Goal: Transaction & Acquisition: Purchase product/service

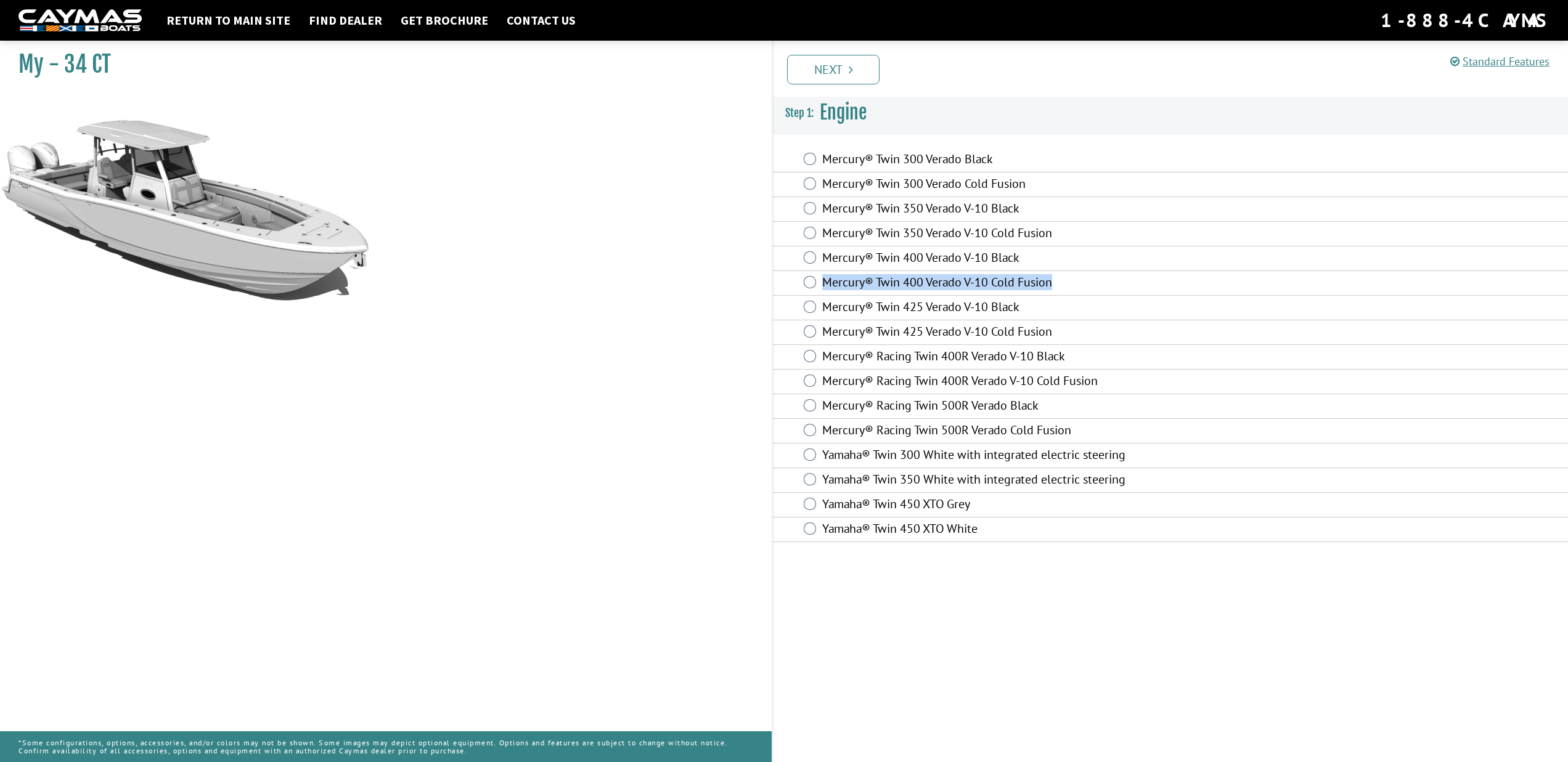
drag, startPoint x: 1065, startPoint y: 283, endPoint x: 825, endPoint y: 285, distance: 240.0
click at [825, 285] on label "Mercury® Twin 400 Verado V-10 Cold Fusion" at bounding box center [1046, 284] width 448 height 18
copy label "Mercury® Twin 400 Verado V-10 Cold Fusion"
click at [847, 73] on link "Next" at bounding box center [832, 69] width 92 height 29
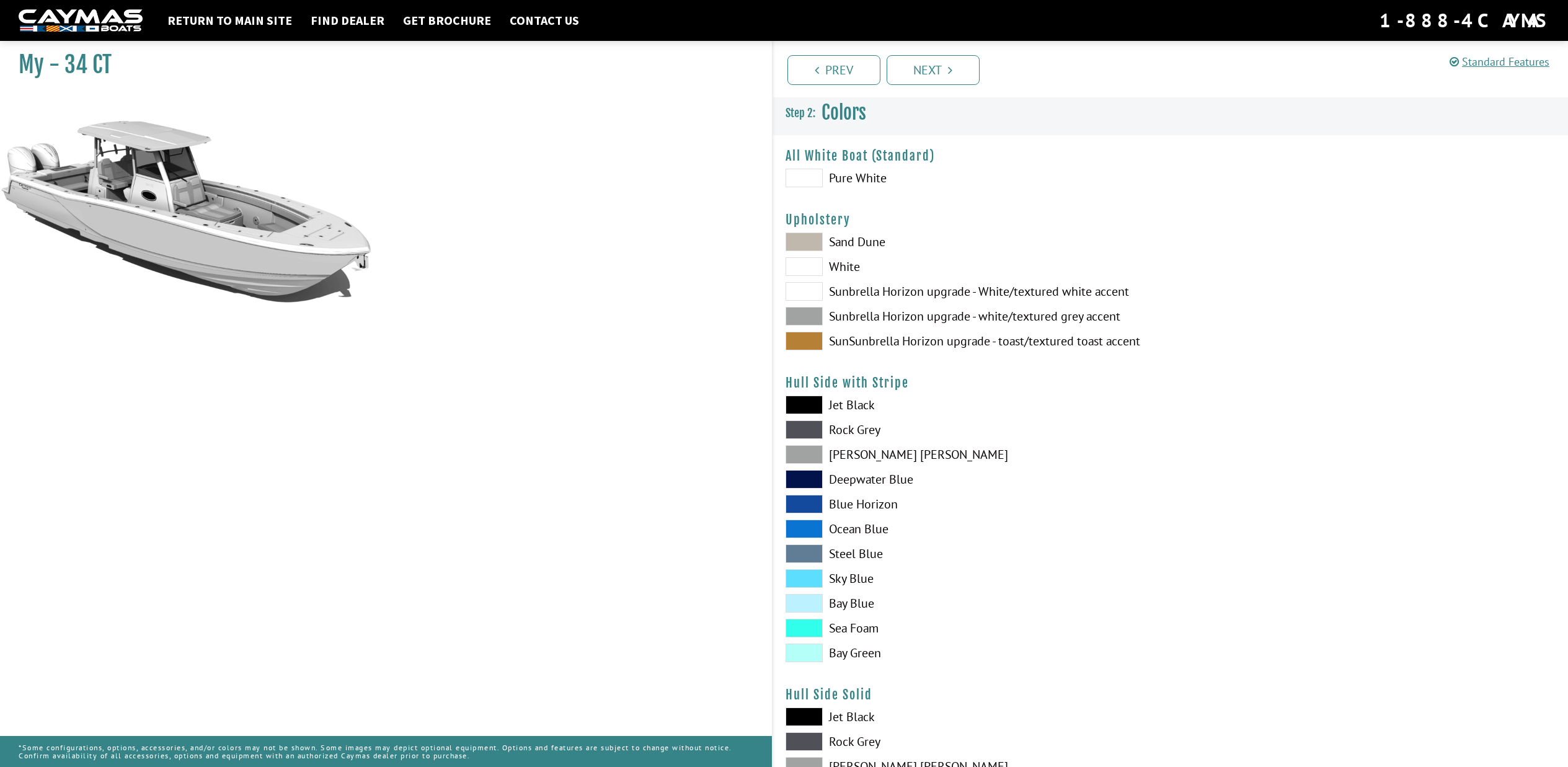
click at [801, 314] on span at bounding box center [803, 316] width 37 height 18
drag, startPoint x: 1142, startPoint y: 316, endPoint x: 1120, endPoint y: 315, distance: 22.0
click at [1120, 315] on label "Sunbrella Horizon upgrade - white/textured grey accent" at bounding box center [971, 316] width 372 height 18
copy label "Sunbrella Horizon upgrade - white/textured grey accent"
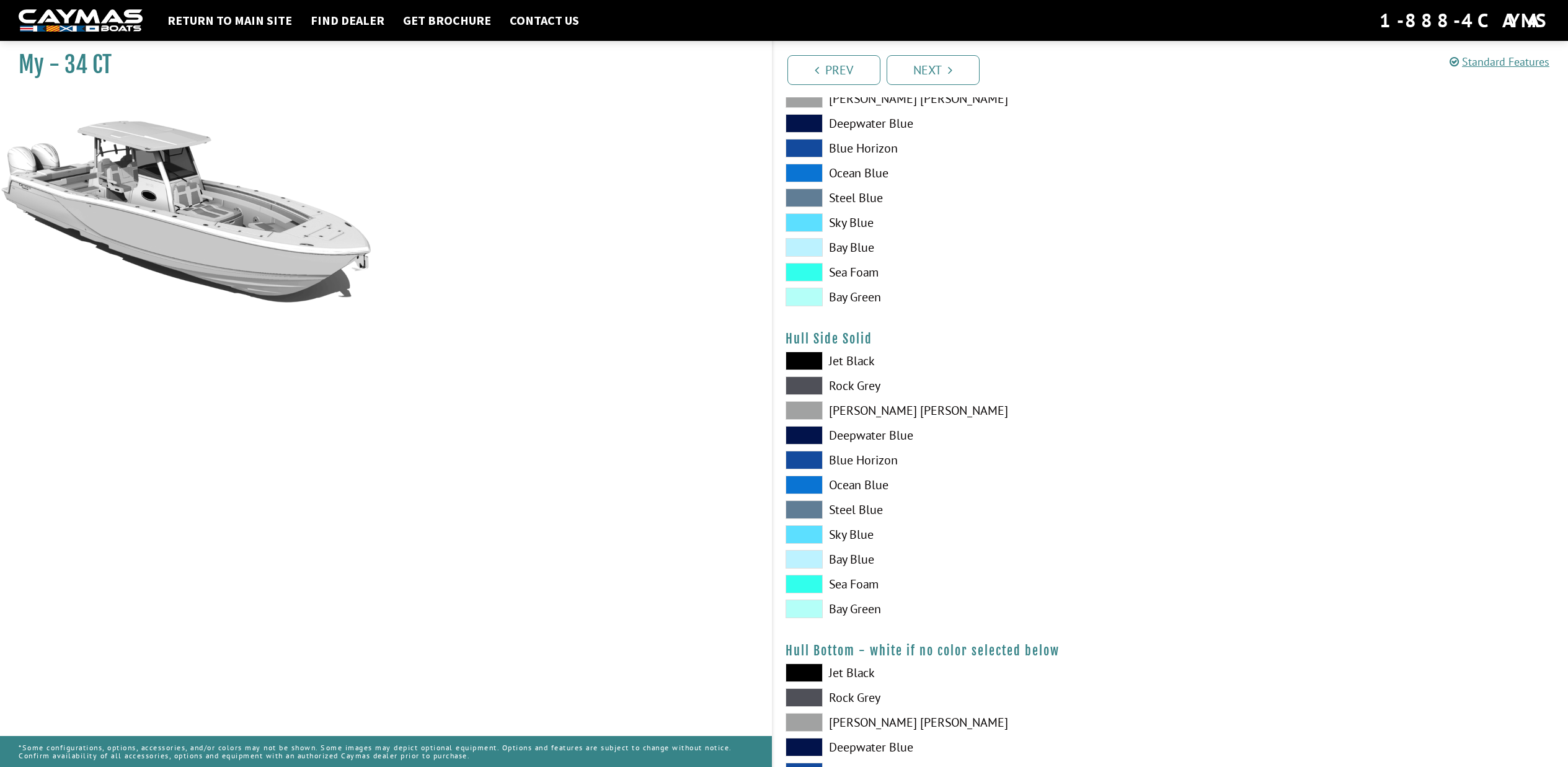
scroll to position [358, 0]
click at [858, 559] on label "Bay Blue" at bounding box center [971, 557] width 372 height 18
click at [841, 532] on label "Sky Blue" at bounding box center [971, 532] width 372 height 18
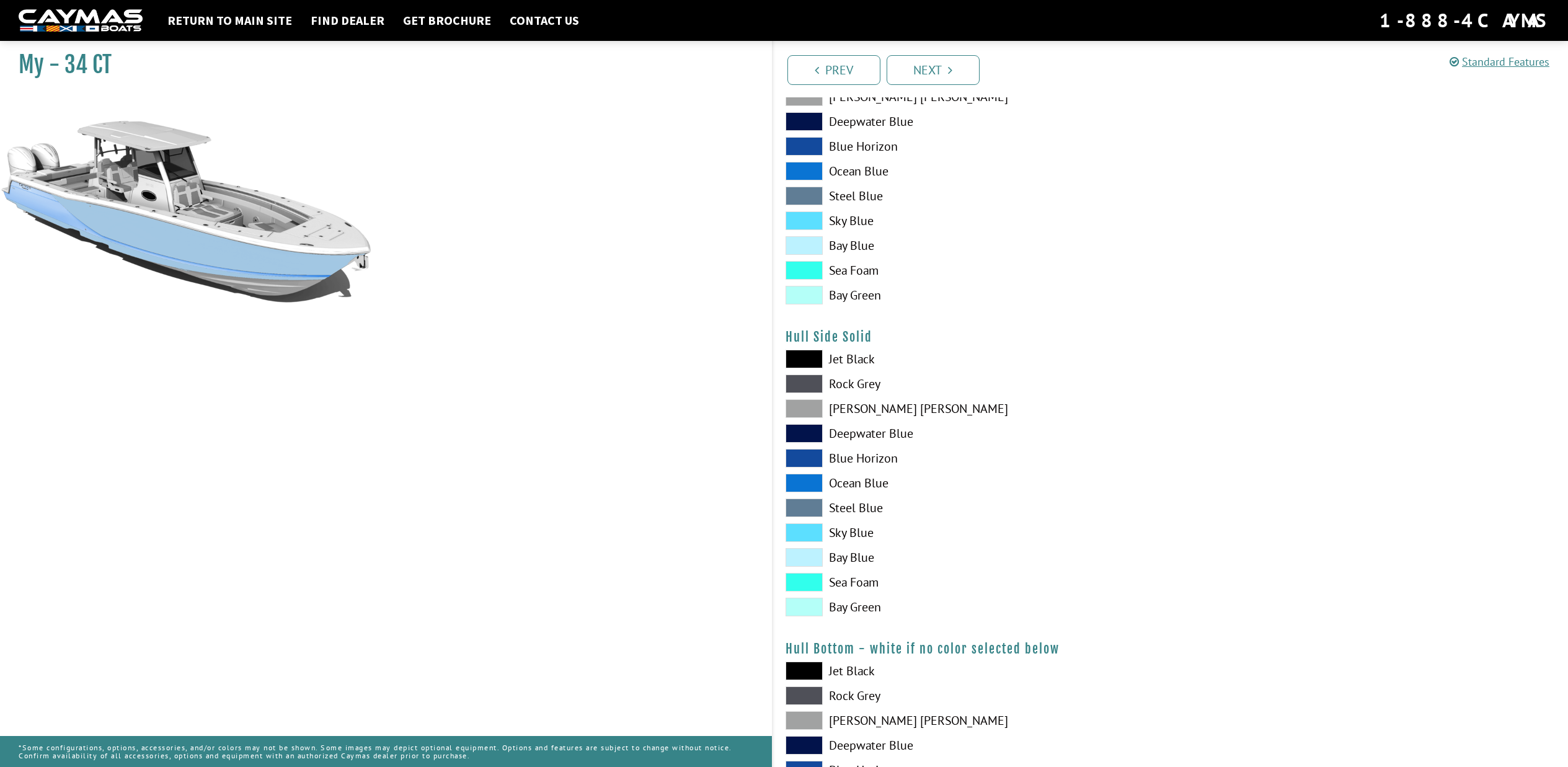
click at [864, 408] on label "[PERSON_NAME] [PERSON_NAME]" at bounding box center [971, 408] width 372 height 18
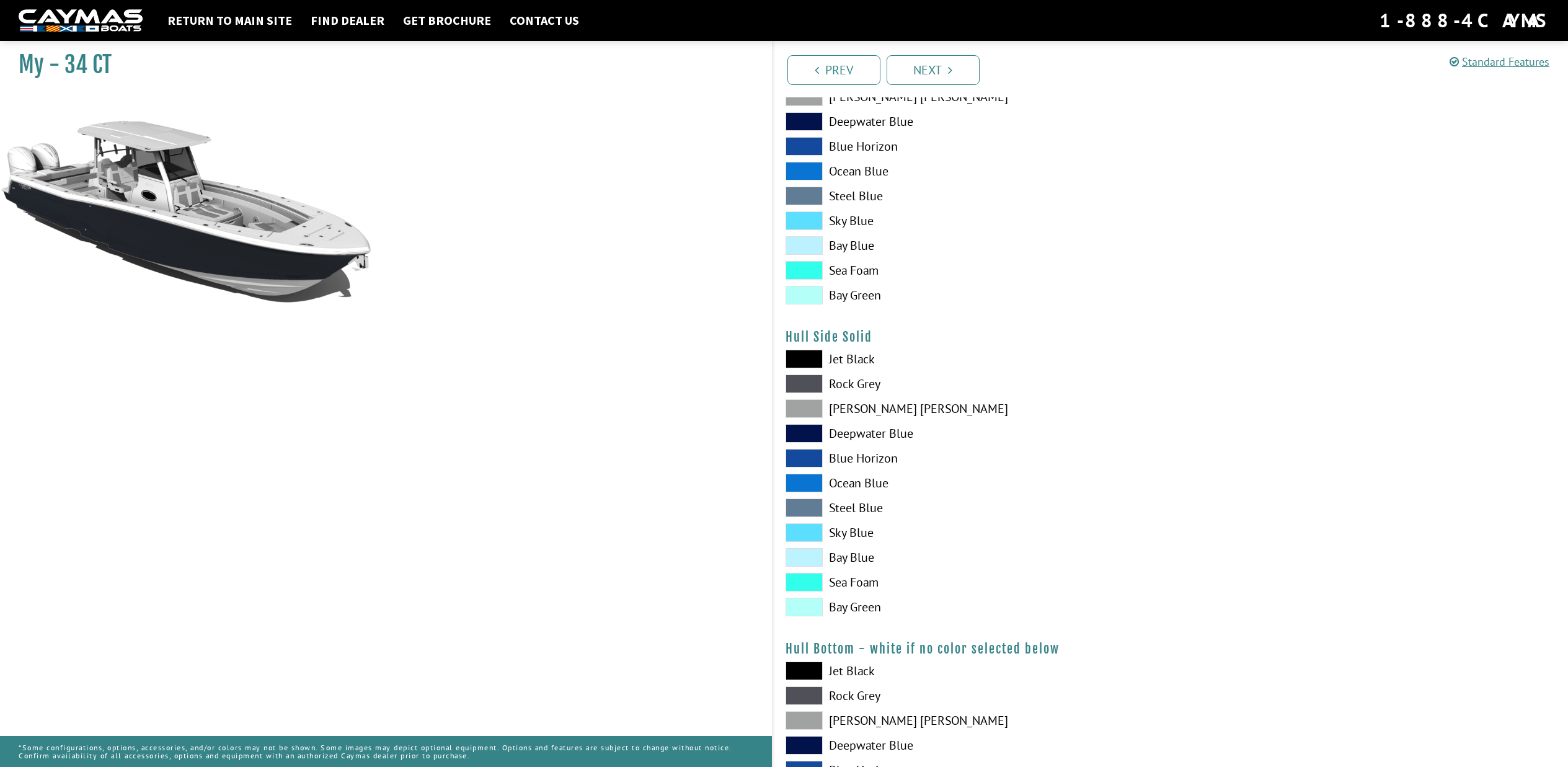
drag, startPoint x: 898, startPoint y: 410, endPoint x: 881, endPoint y: 410, distance: 17.0
click at [881, 410] on label "[PERSON_NAME] [PERSON_NAME]" at bounding box center [971, 408] width 372 height 18
copy label "[PERSON_NAME] [PERSON_NAME]"
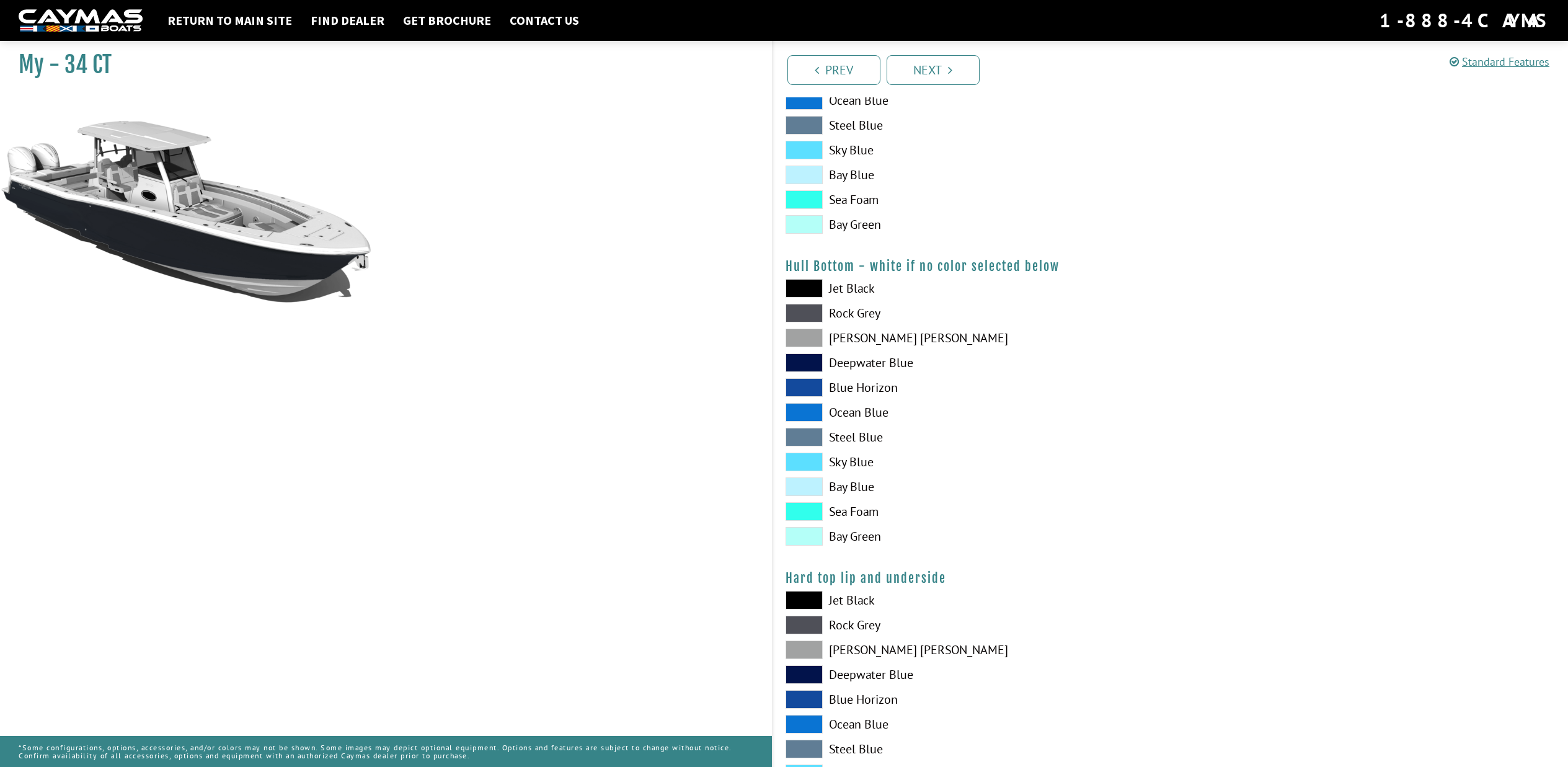
scroll to position [742, 0]
click at [852, 336] on label "[PERSON_NAME] [PERSON_NAME]" at bounding box center [971, 337] width 372 height 18
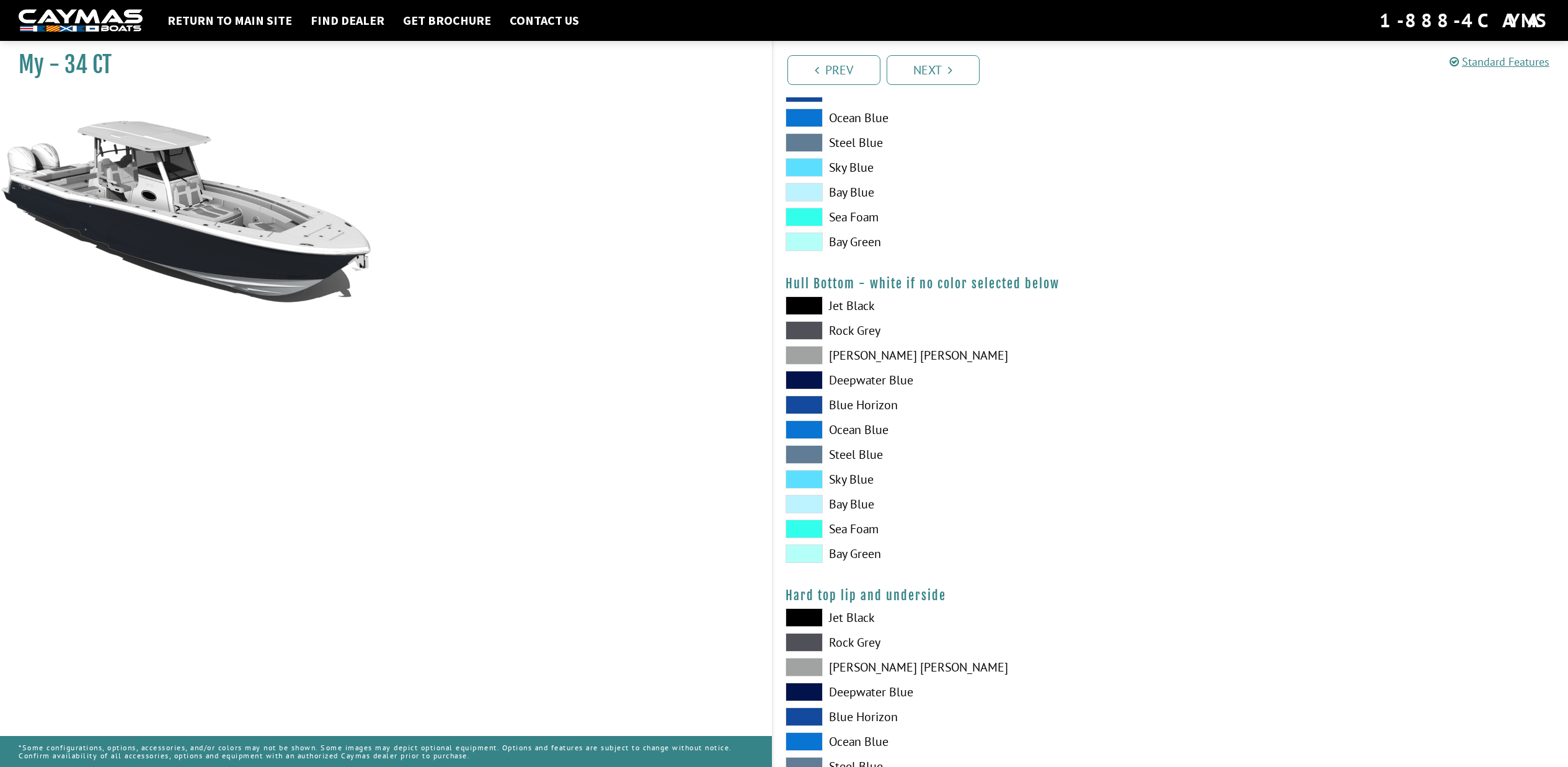
scroll to position [1063, 0]
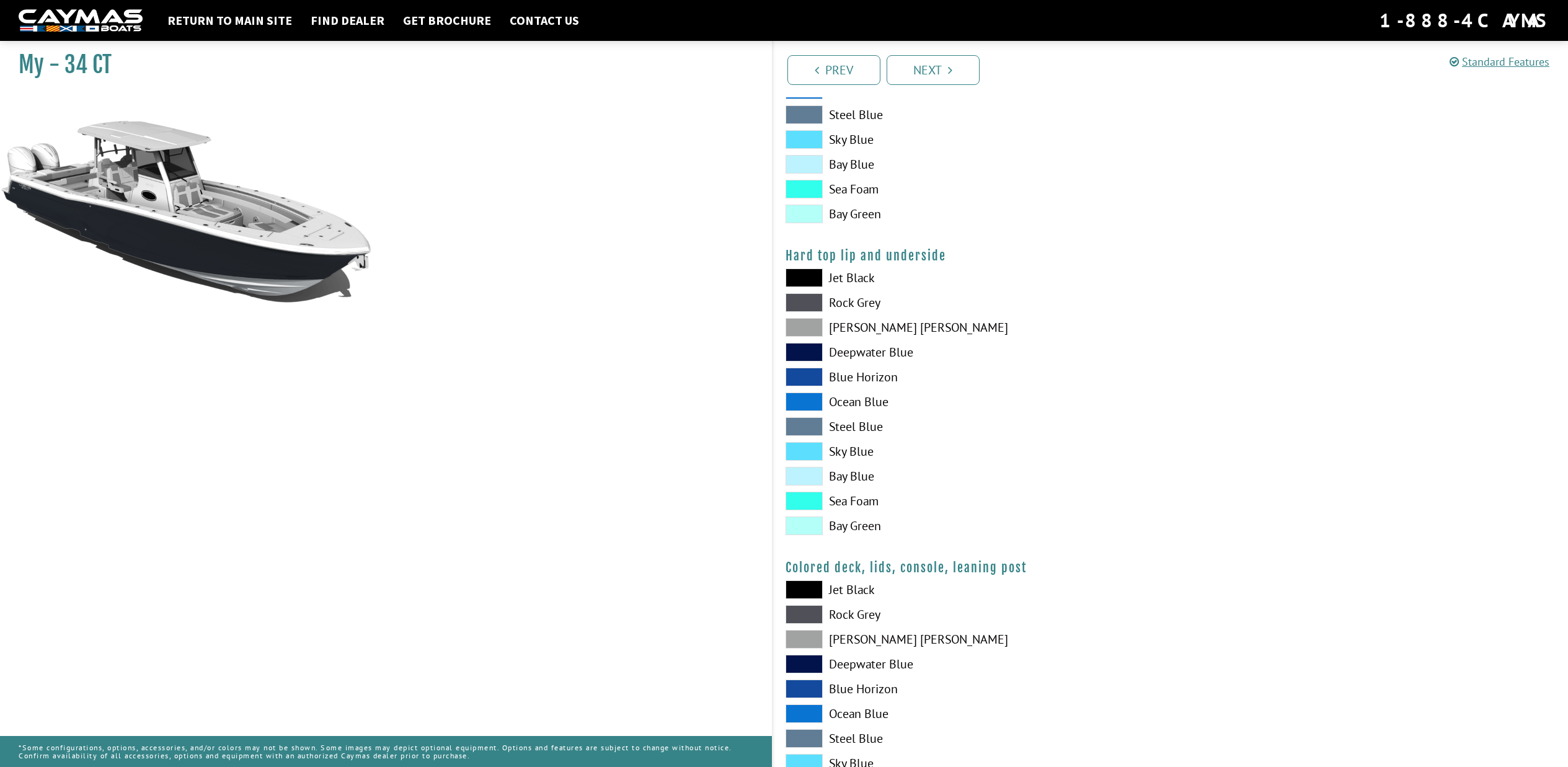
click at [868, 326] on label "[PERSON_NAME] [PERSON_NAME]" at bounding box center [971, 327] width 372 height 18
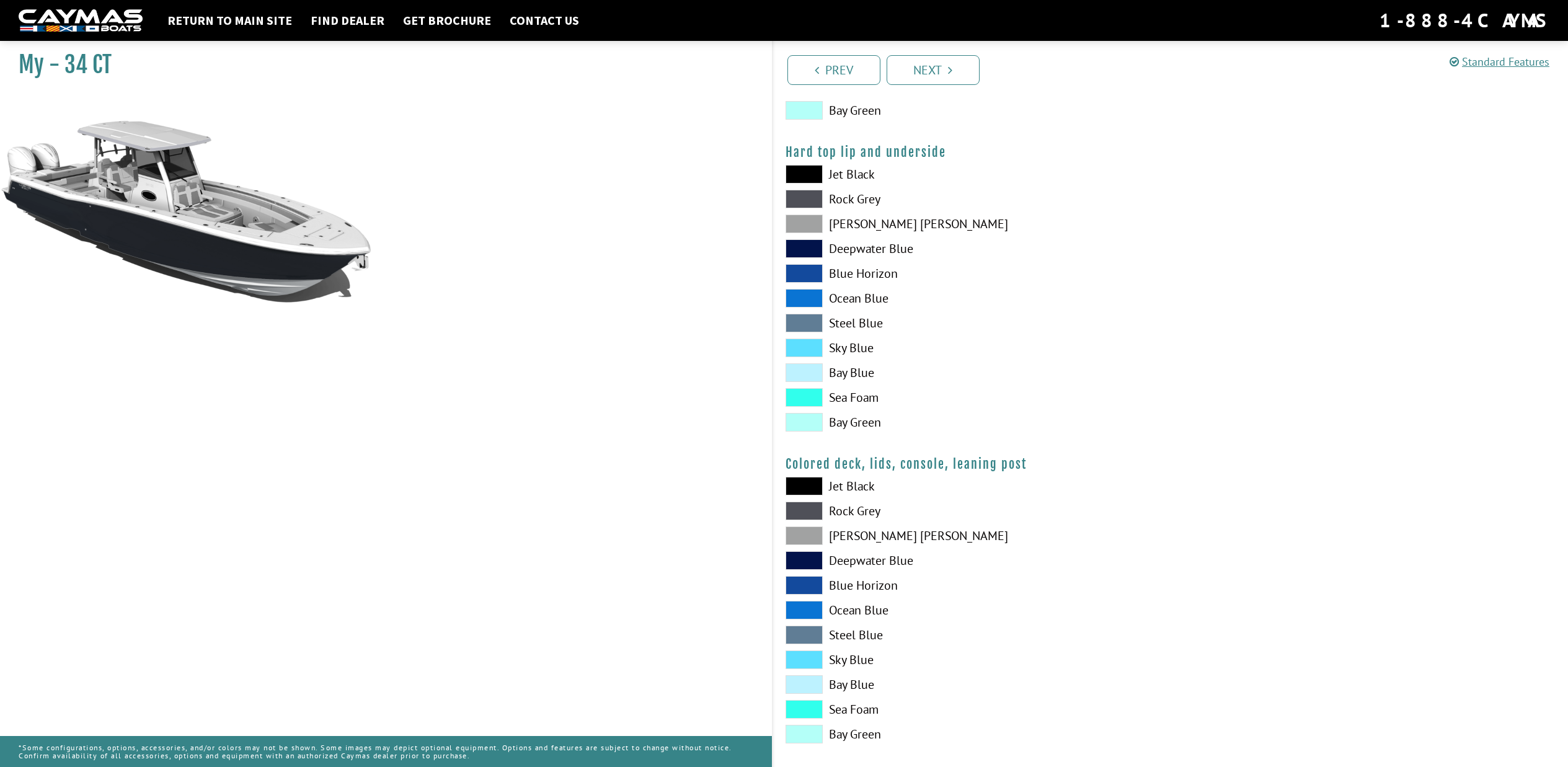
scroll to position [1179, 0]
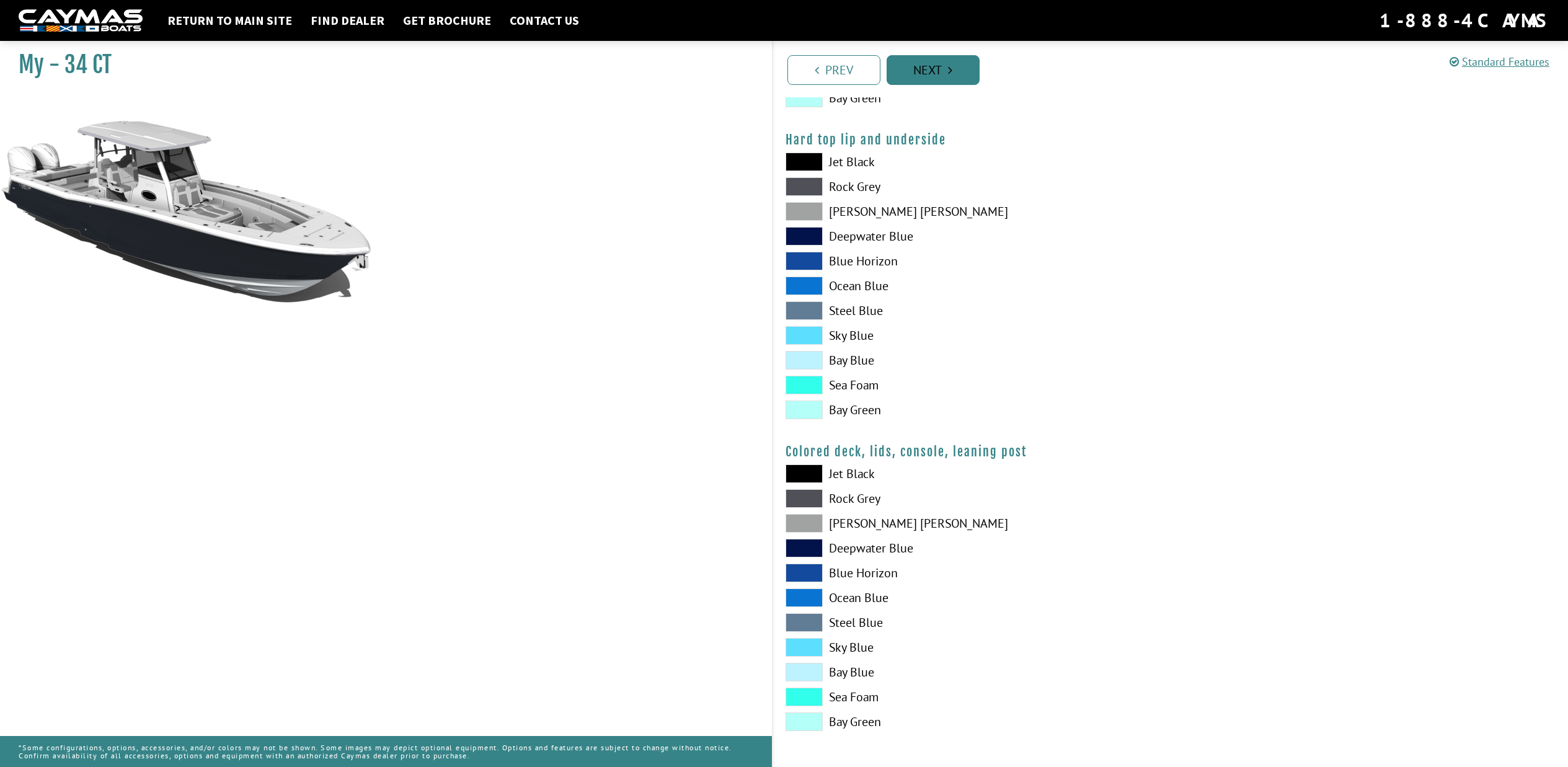
click at [924, 74] on link "Next" at bounding box center [932, 70] width 93 height 29
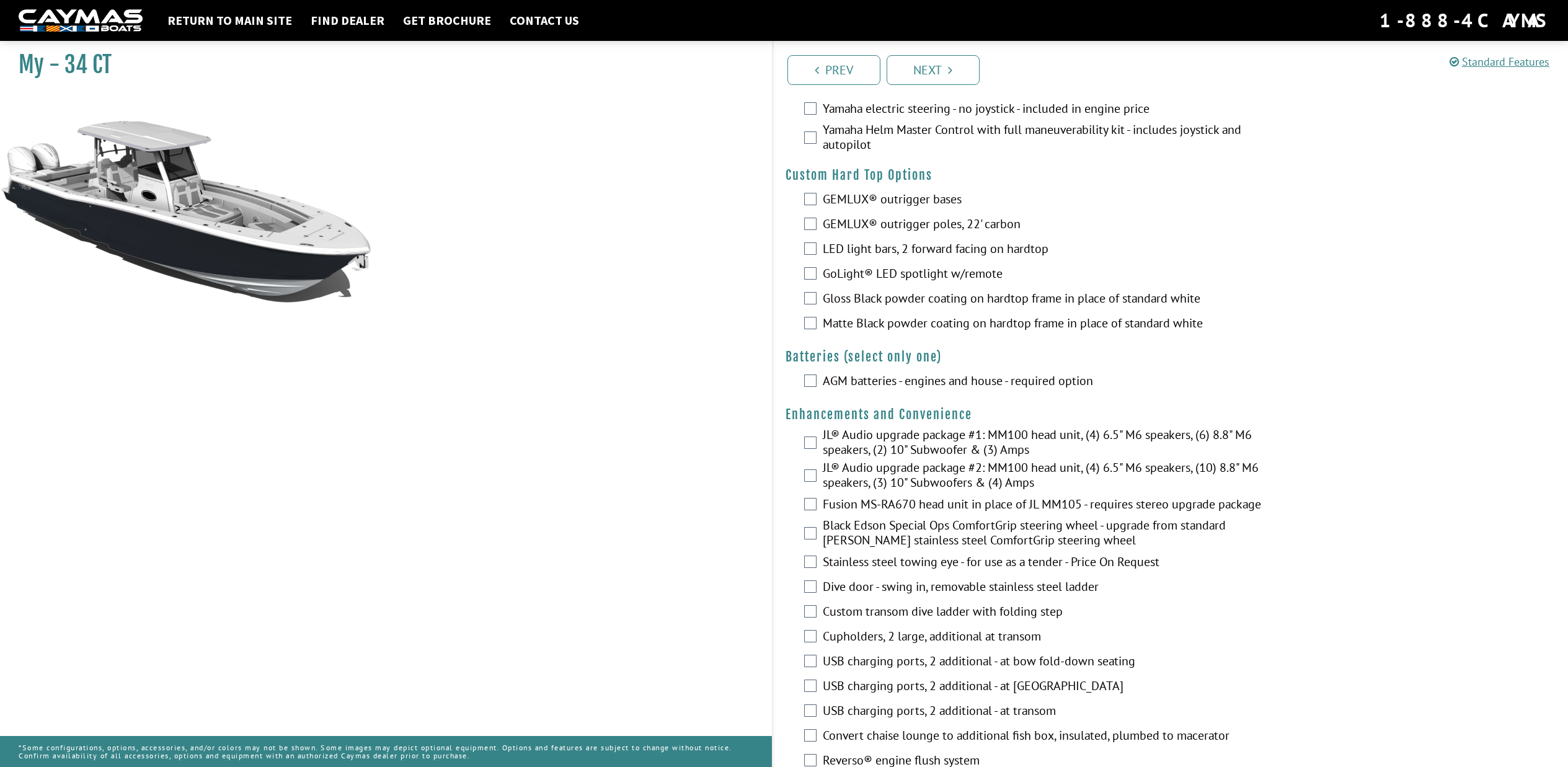
scroll to position [0, 0]
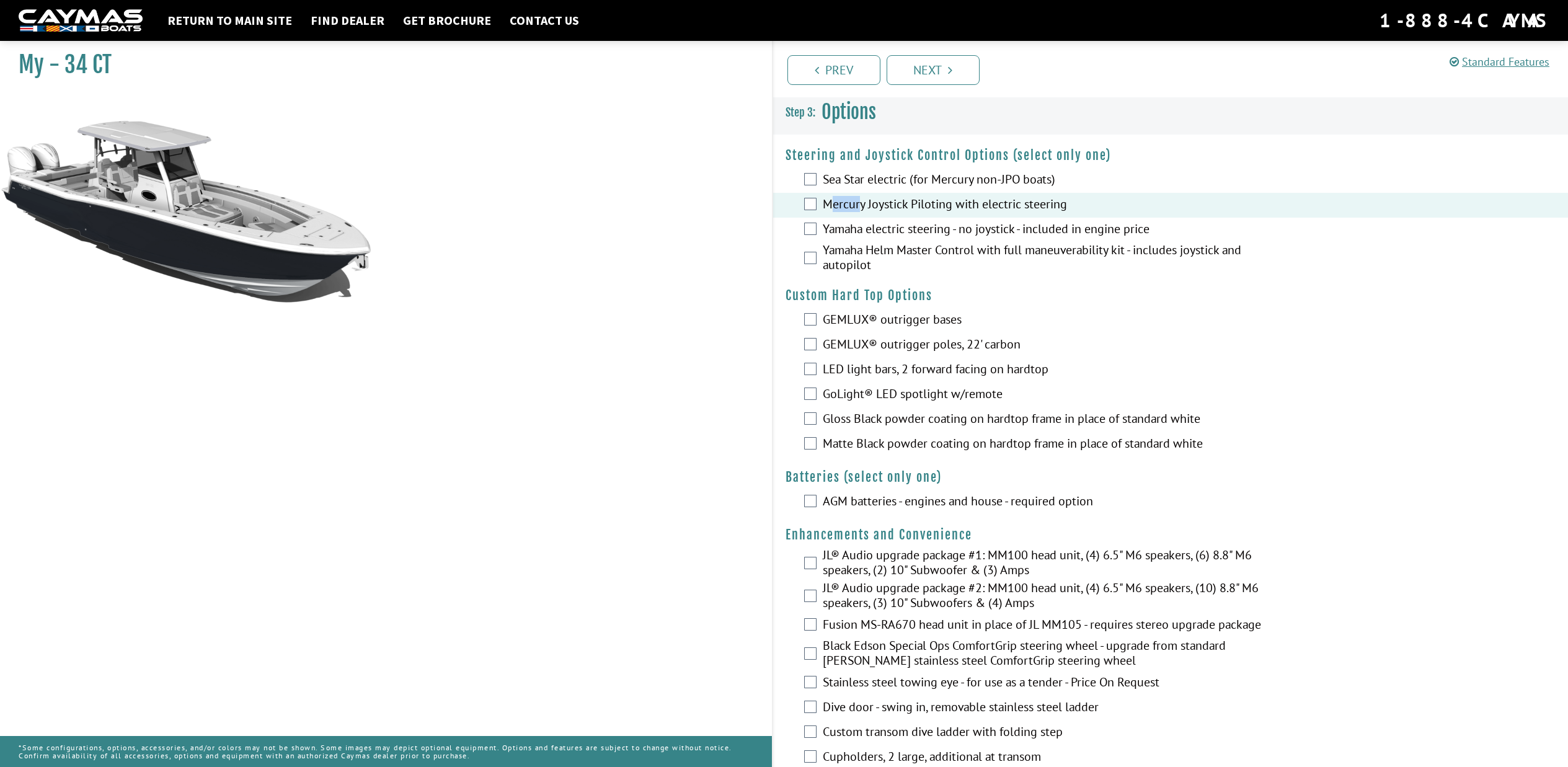
drag, startPoint x: 1076, startPoint y: 207, endPoint x: 953, endPoint y: 210, distance: 123.0
click at [835, 211] on label "Mercury Joystick Piloting with electric steering" at bounding box center [1046, 206] width 448 height 18
drag, startPoint x: 1085, startPoint y: 204, endPoint x: 821, endPoint y: 211, distance: 264.1
click at [821, 211] on div "Mercury Joystick Piloting with electric steering" at bounding box center [1170, 205] width 795 height 25
copy label "Mercury Joystick Piloting with electric steering"
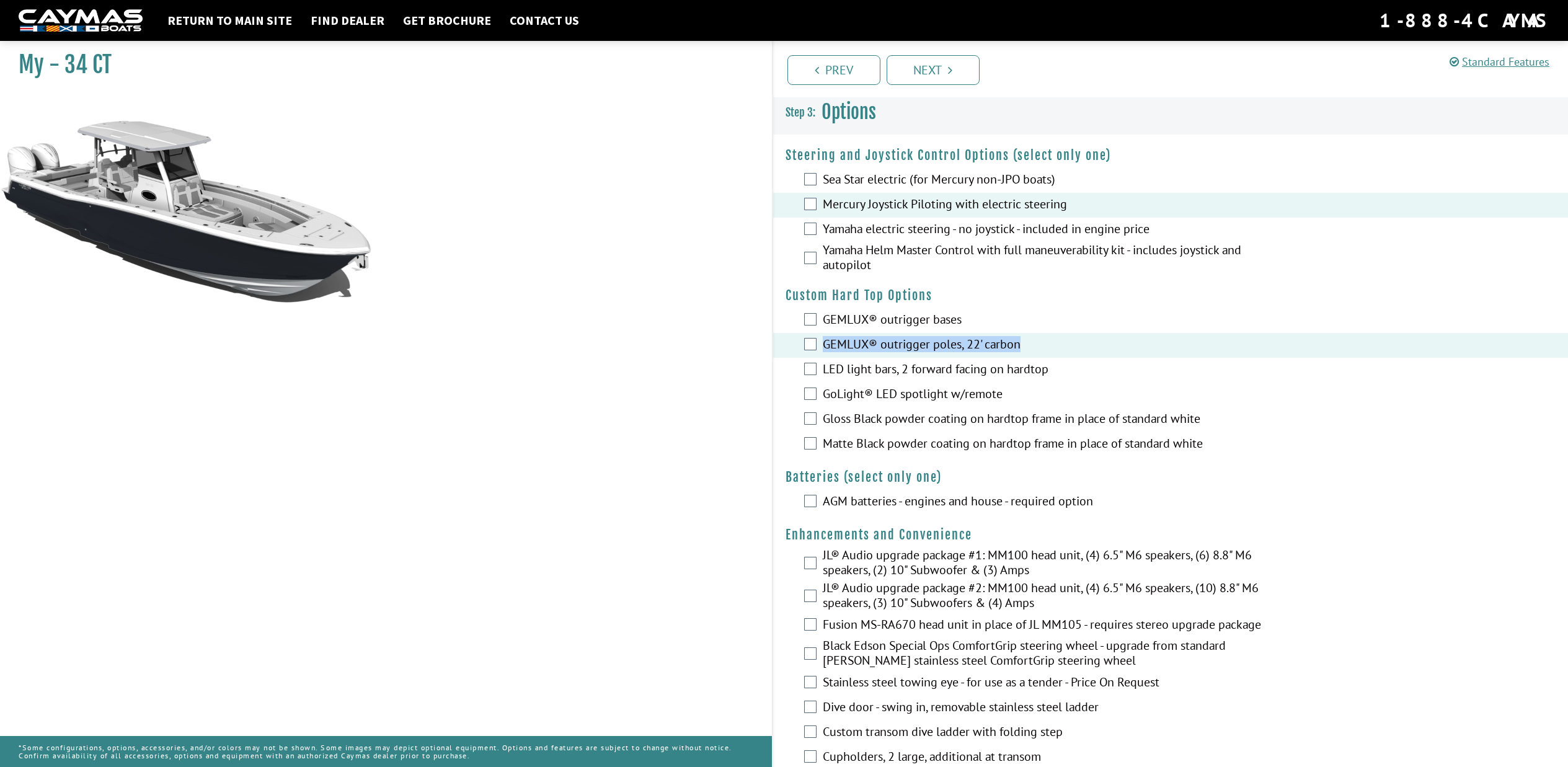
drag, startPoint x: 1039, startPoint y: 347, endPoint x: 824, endPoint y: 348, distance: 215.0
click at [824, 348] on label "GEMLUX® outrigger poles, 22' carbon" at bounding box center [1046, 346] width 448 height 18
copy label "GEMLUX® outrigger poles, 22' carbon"
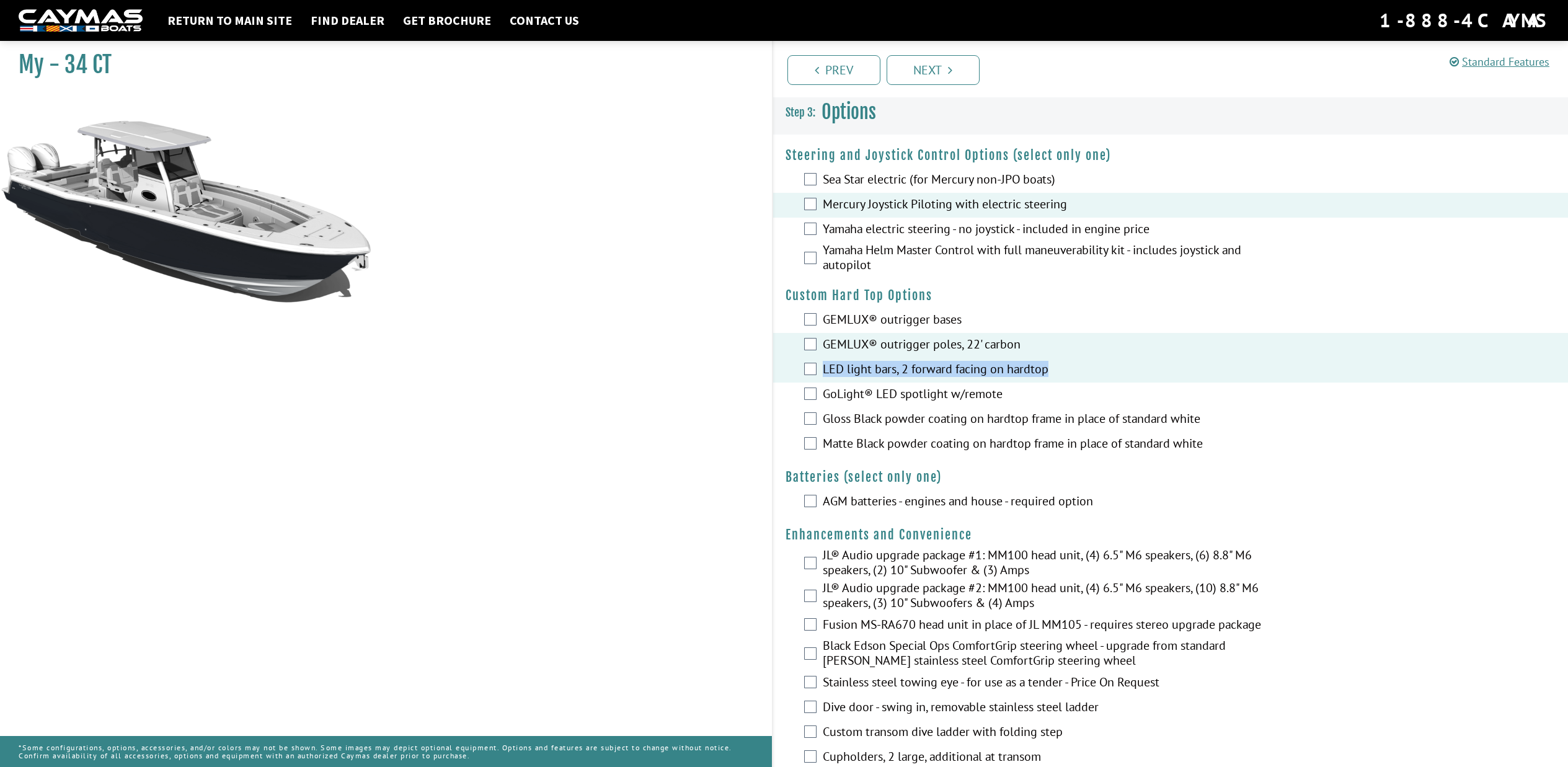
drag, startPoint x: 1069, startPoint y: 372, endPoint x: 823, endPoint y: 374, distance: 246.0
click at [823, 374] on label "LED light bars, 2 forward facing on hardtop" at bounding box center [1046, 371] width 448 height 18
copy label "LED light bars, 2 forward facing on hardtop"
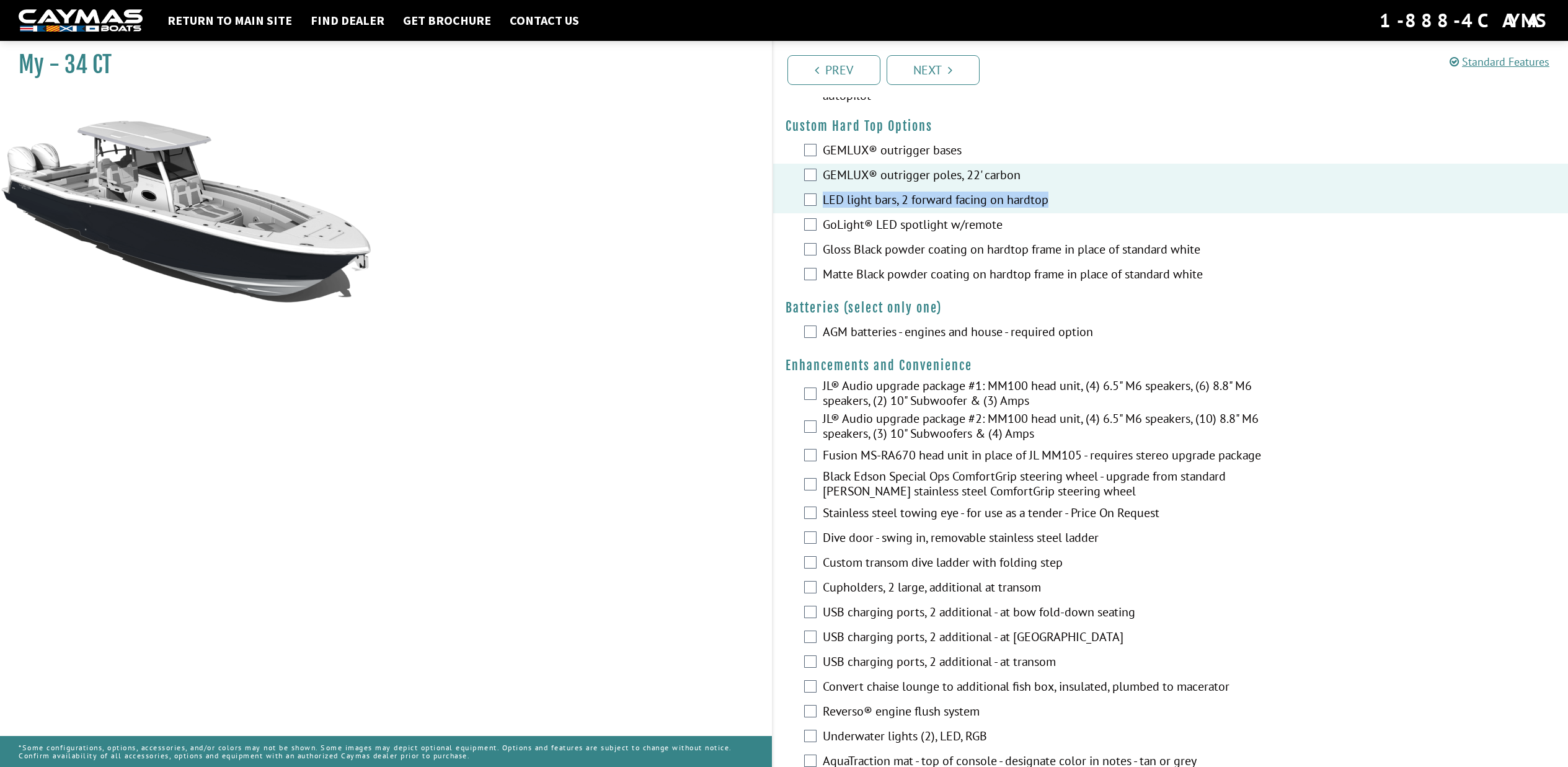
scroll to position [175, 0]
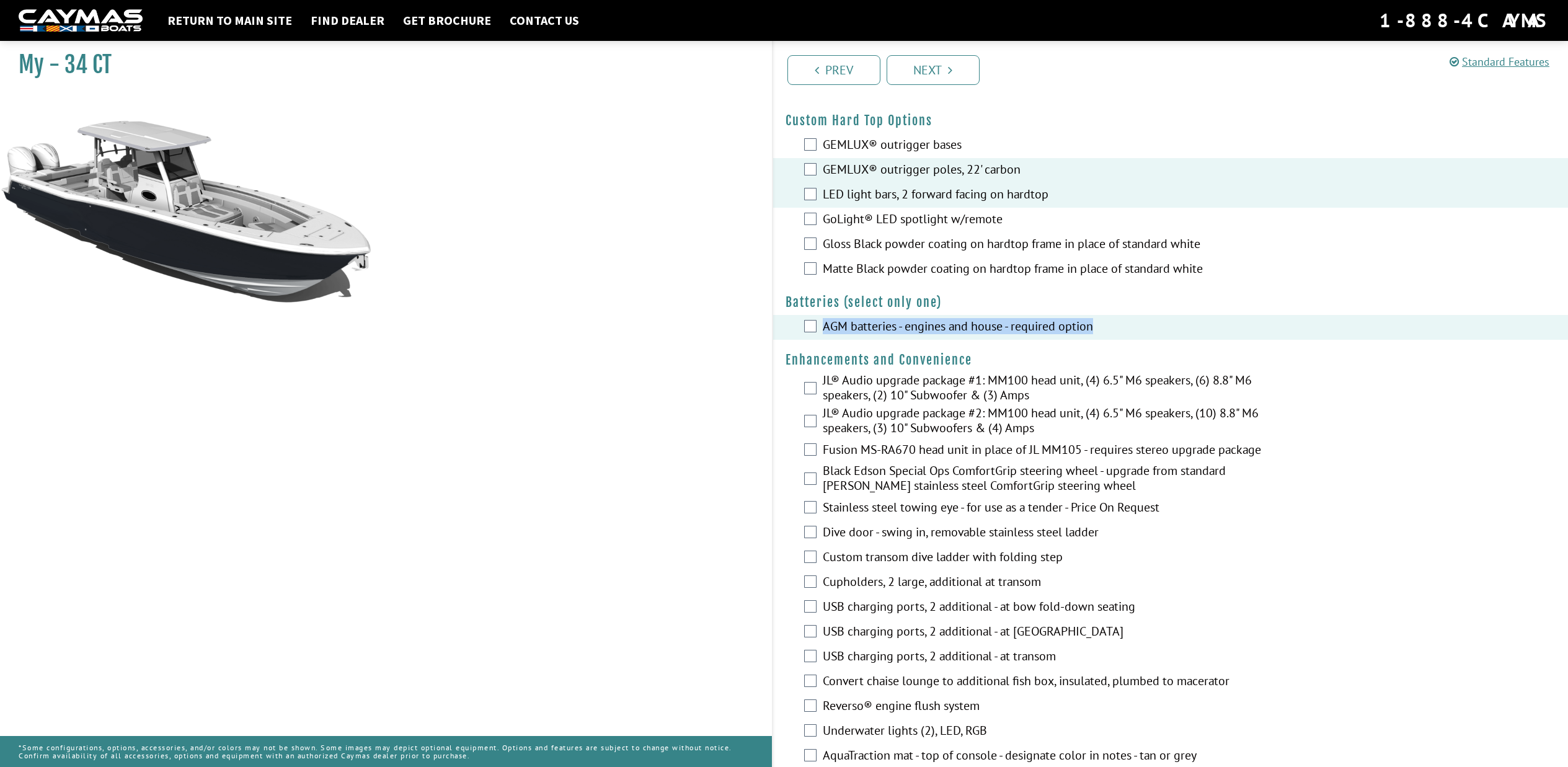
drag, startPoint x: 1109, startPoint y: 326, endPoint x: 824, endPoint y: 328, distance: 285.0
click at [824, 328] on label "AGM batteries - engines and house - required option" at bounding box center [1046, 328] width 448 height 18
copy label "AGM batteries - engines and house - required option"
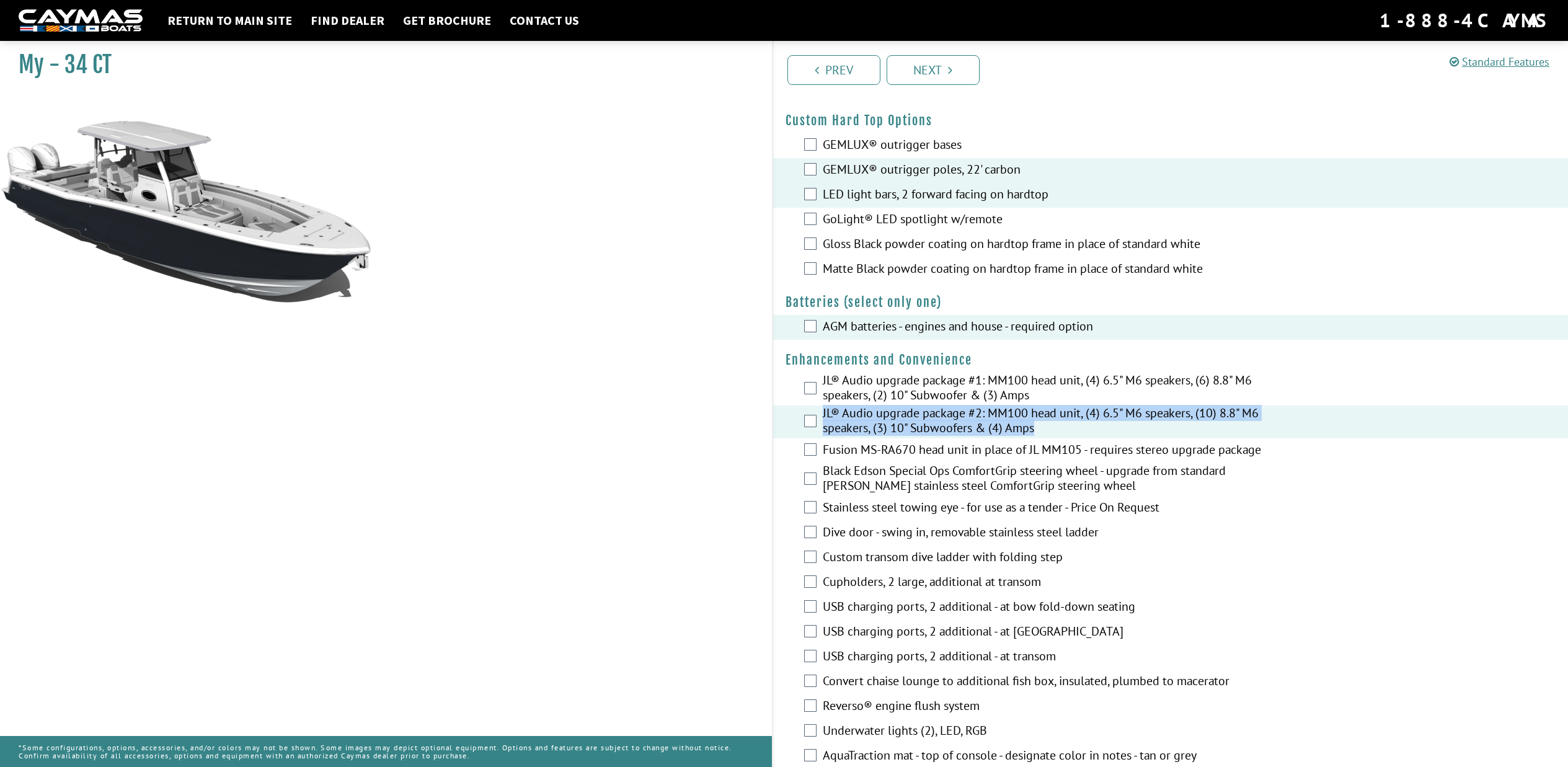
drag, startPoint x: 821, startPoint y: 411, endPoint x: 1037, endPoint y: 433, distance: 217.1
click at [1037, 433] on div "JL® Audio upgrade package #2: MM100 head unit, (4) 6.5" M6 speakers, (10) 8.8" …" at bounding box center [1170, 422] width 795 height 33
copy label "JL® Audio upgrade package #2: MM100 head unit, (4) 6.5" M6 speakers, (10) 8.8" …"
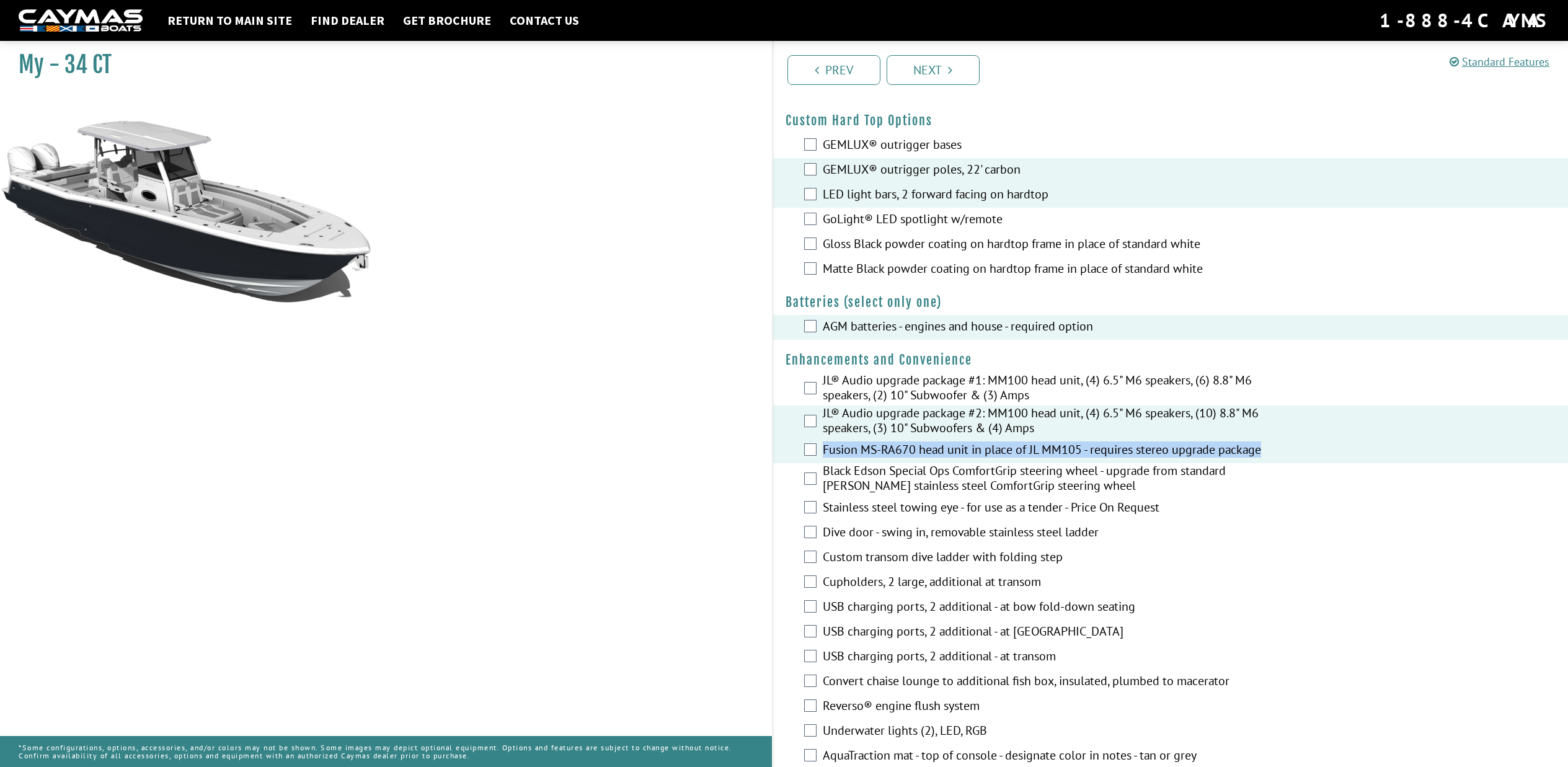
drag, startPoint x: 822, startPoint y: 452, endPoint x: 1271, endPoint y: 451, distance: 449.0
click at [1271, 451] on div "Fusion MS-RA670 head unit in place of JL MM105 - requires stereo upgrade package" at bounding box center [1170, 451] width 795 height 25
copy label "Fusion MS-RA670 head unit in place of JL MM105 - requires stereo upgrade package"
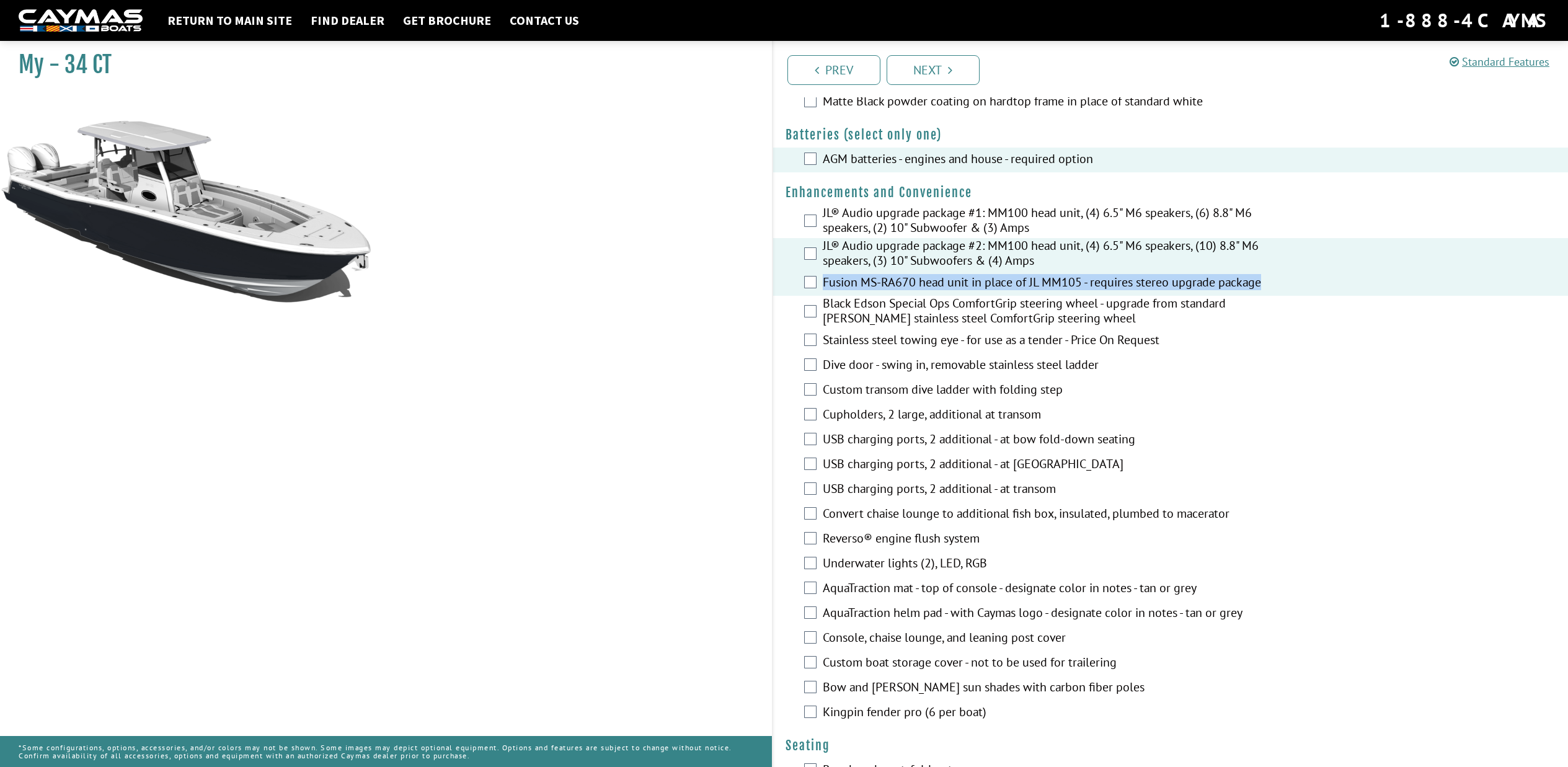
scroll to position [344, 0]
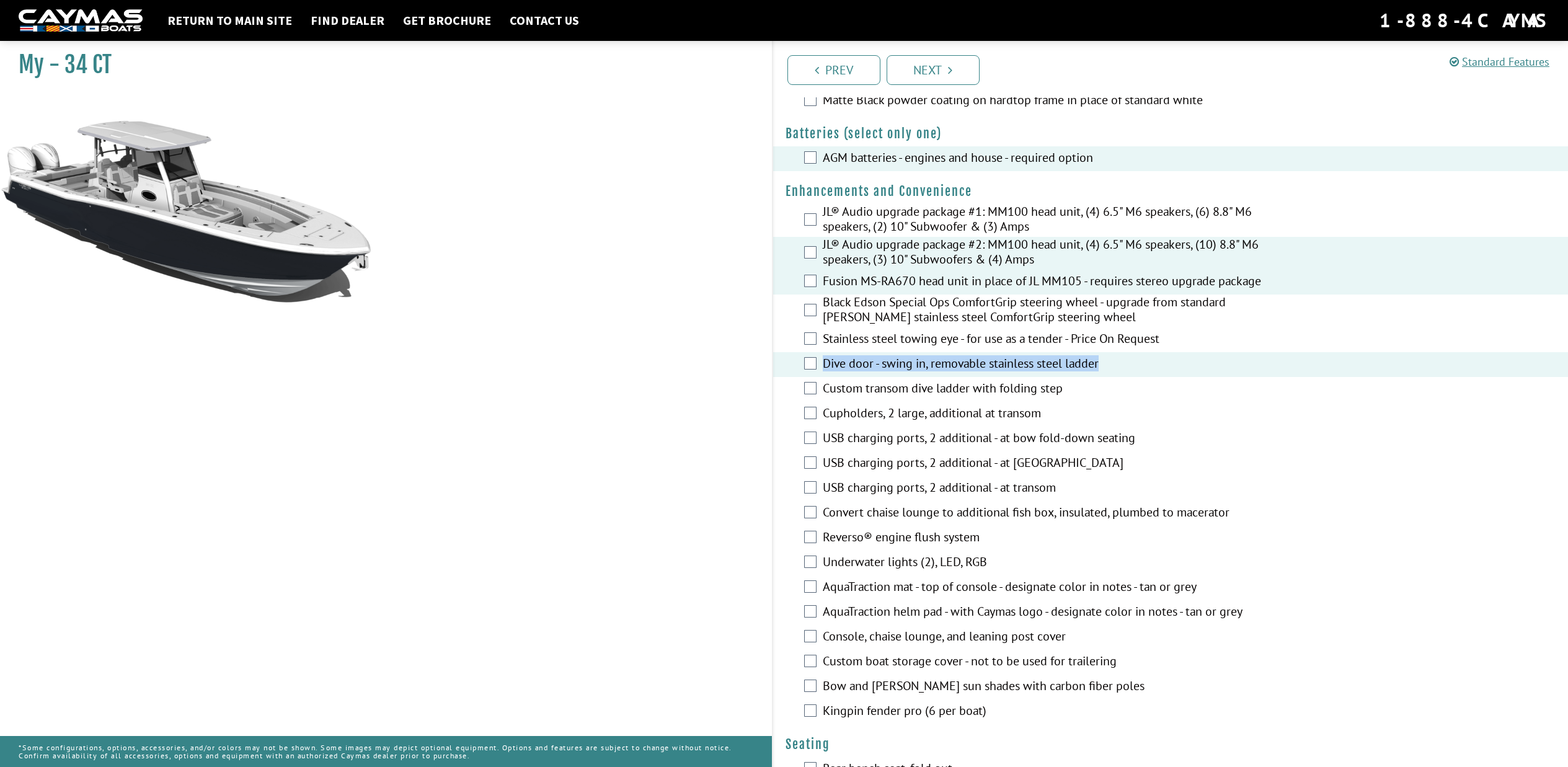
drag, startPoint x: 824, startPoint y: 367, endPoint x: 1078, endPoint y: 374, distance: 254.1
click at [1078, 374] on div "Dive door - swing in, removable stainless steel ladder" at bounding box center [1170, 364] width 795 height 25
copy label "Dive door - swing in, removable stainless steel ladder"
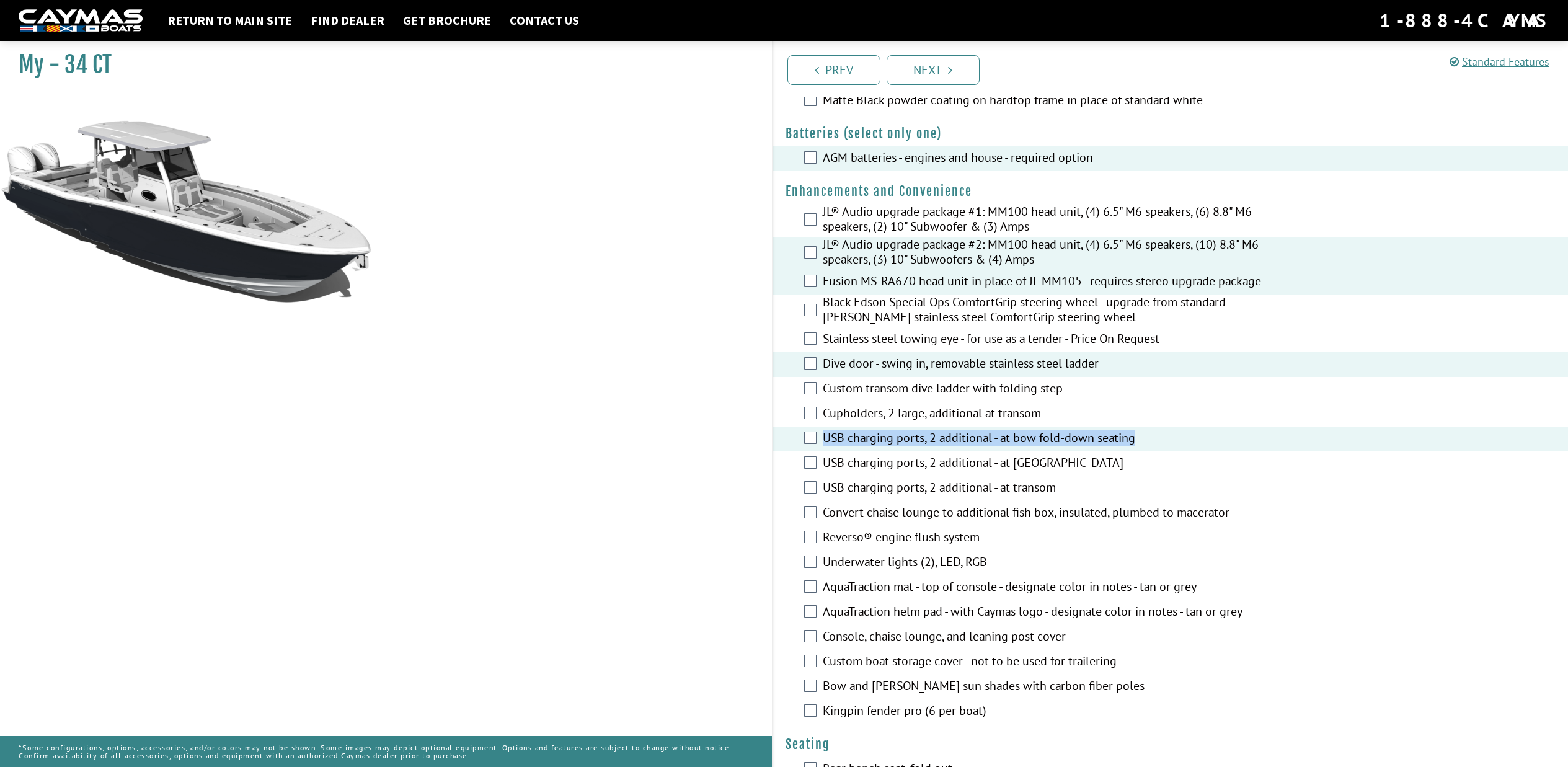
drag, startPoint x: 821, startPoint y: 442, endPoint x: 1146, endPoint y: 433, distance: 325.1
click at [1145, 433] on div "USB charging ports, 2 additional - at bow fold-down seating" at bounding box center [1170, 439] width 795 height 25
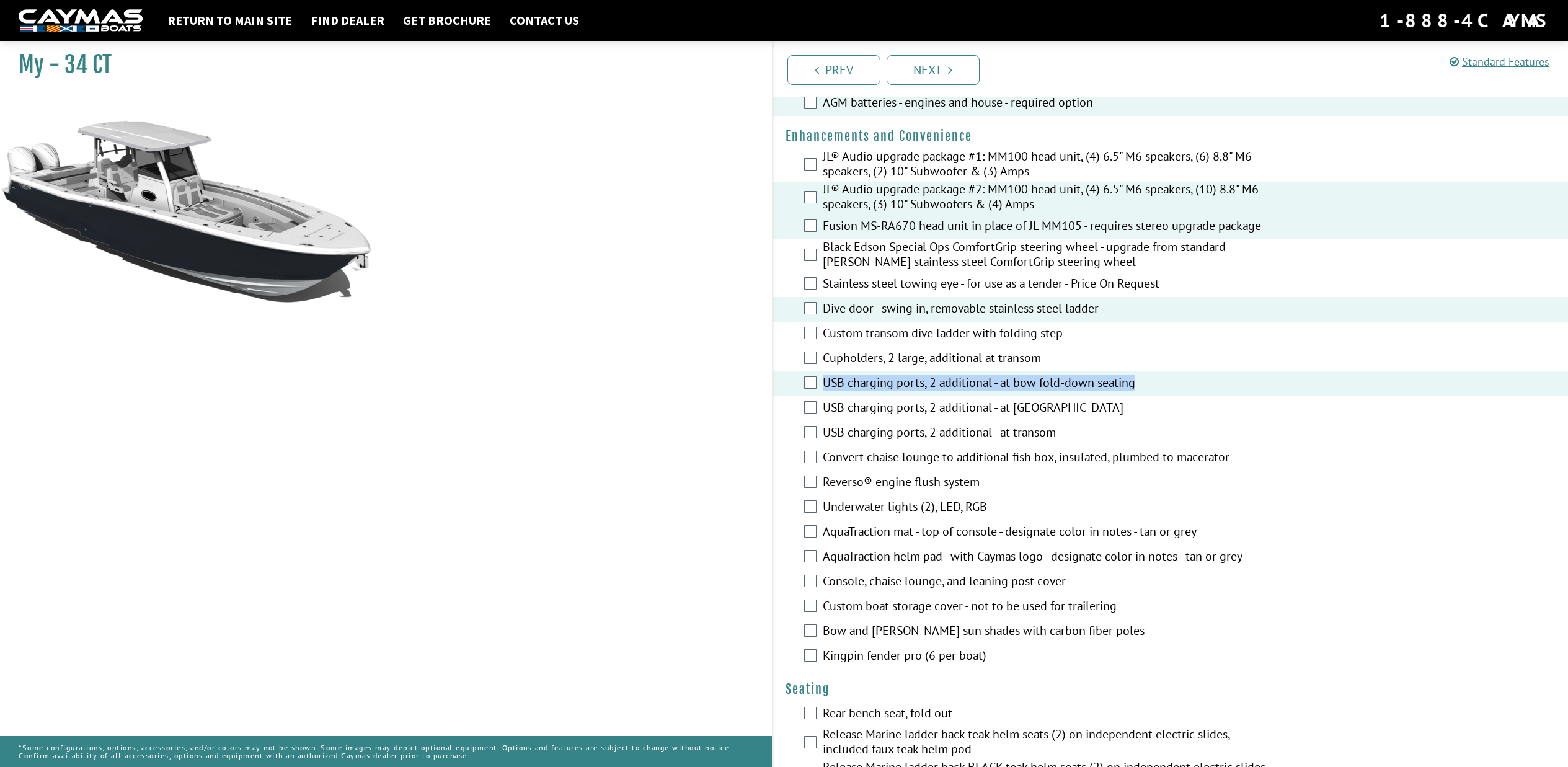
scroll to position [405, 0]
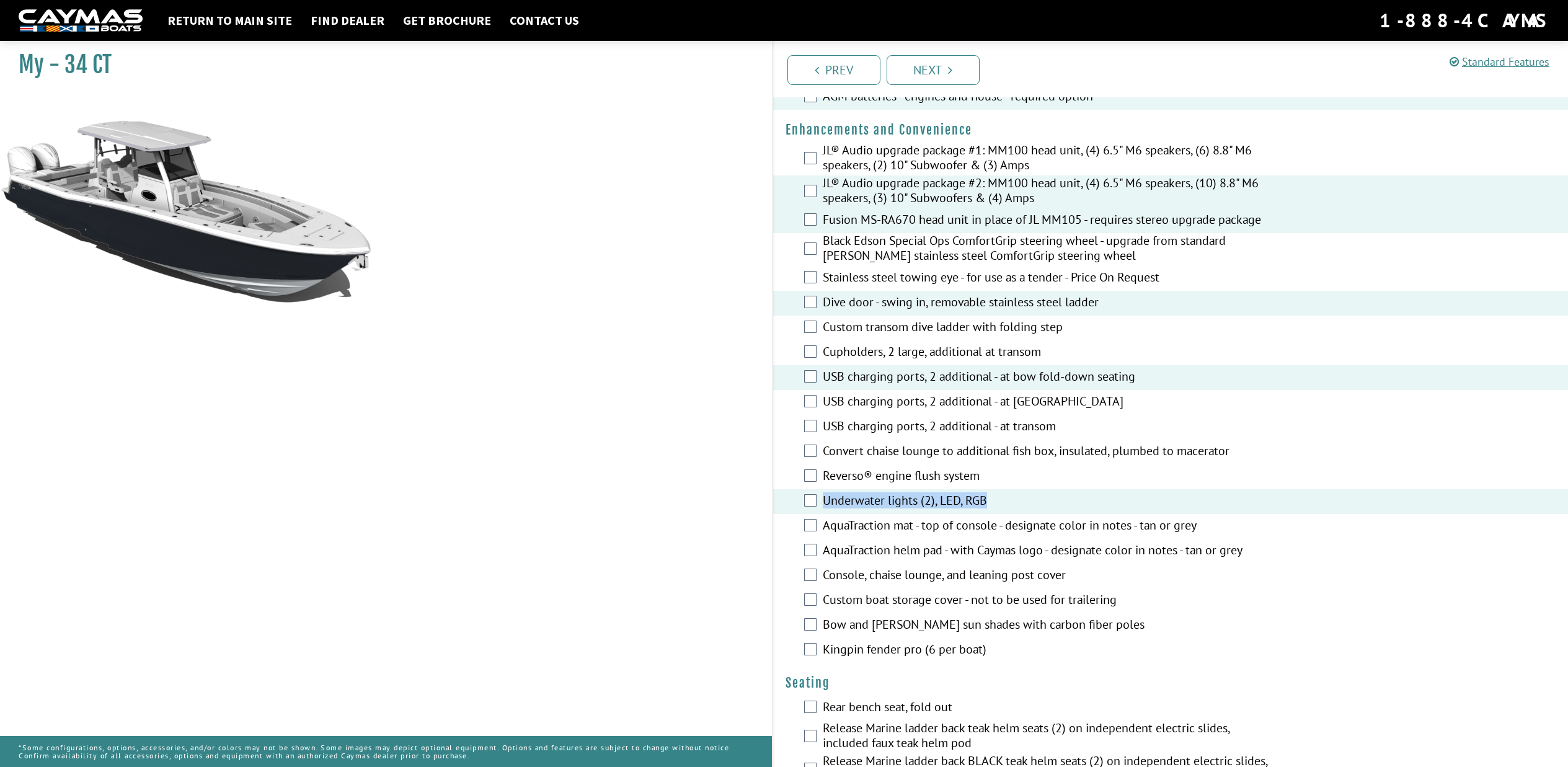
drag, startPoint x: 824, startPoint y: 506, endPoint x: 963, endPoint y: 510, distance: 139.1
click at [963, 510] on div "Underwater lights (2), LED, RGB" at bounding box center [1170, 501] width 795 height 25
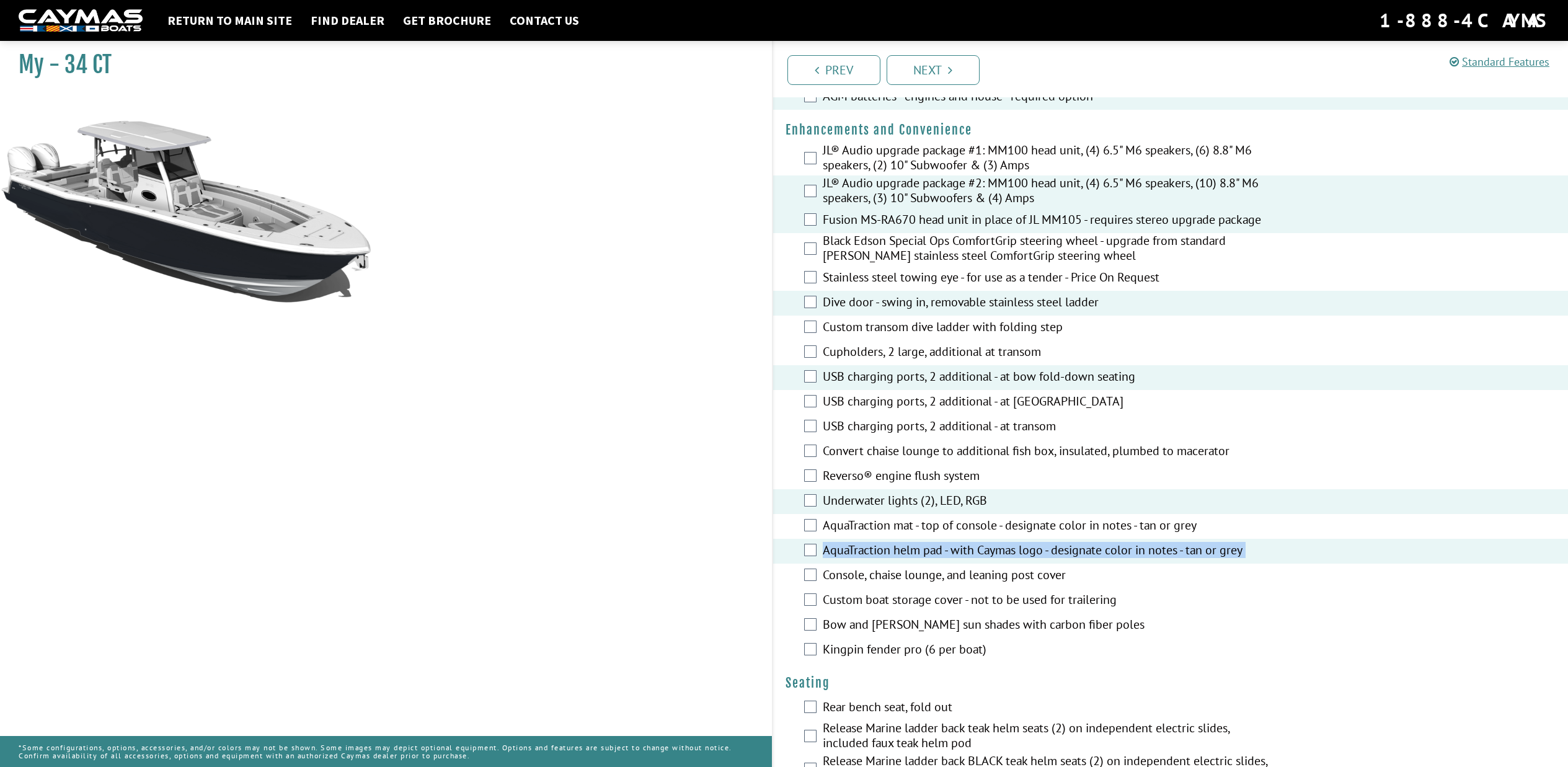
drag, startPoint x: 824, startPoint y: 556, endPoint x: 996, endPoint y: 565, distance: 172.2
click at [996, 565] on fieldset "Please select option. JL® Audio upgrade package #1: MM100 head unit, (4) 6.5" M…" at bounding box center [1170, 403] width 770 height 521
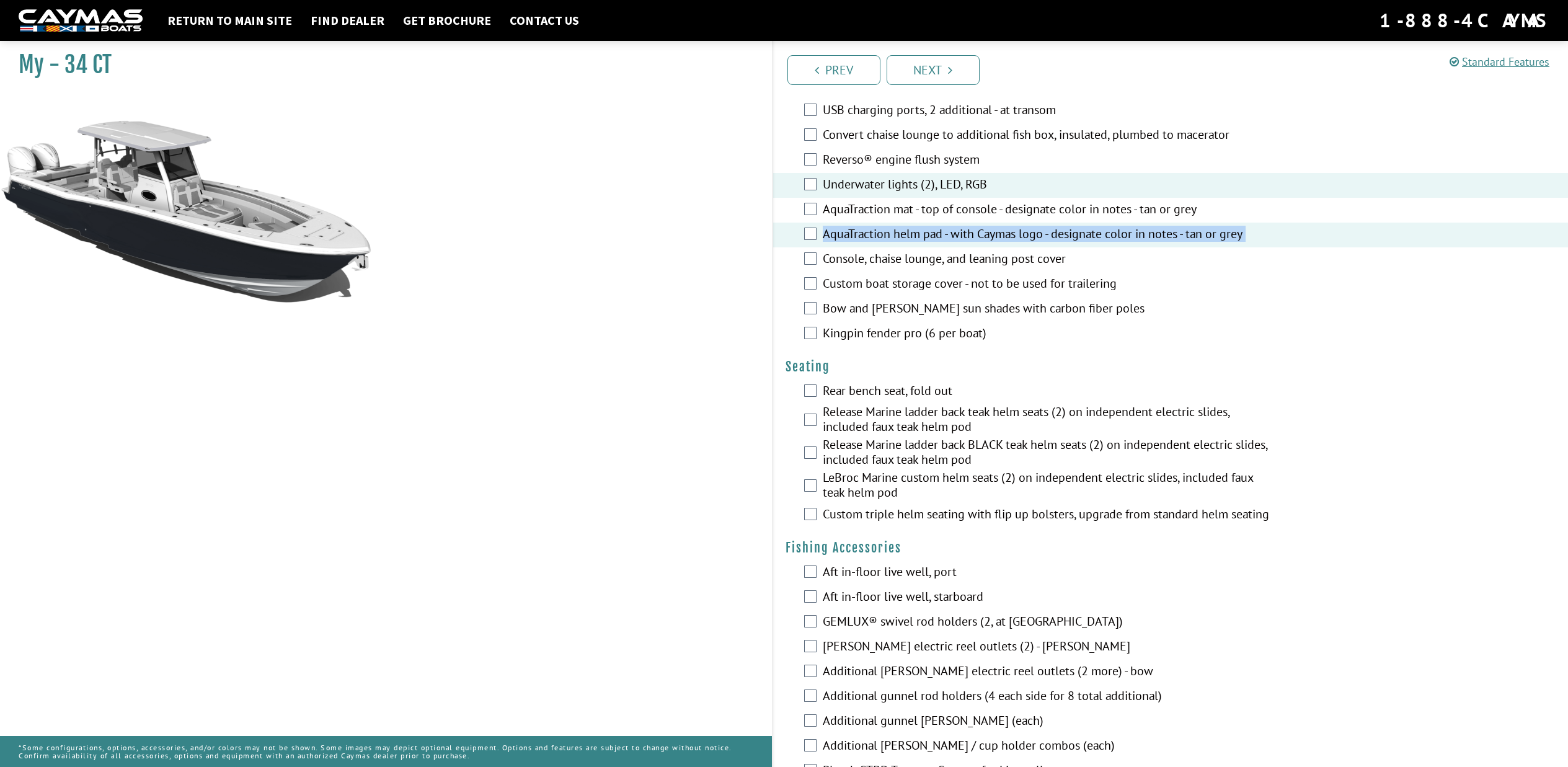
scroll to position [774, 0]
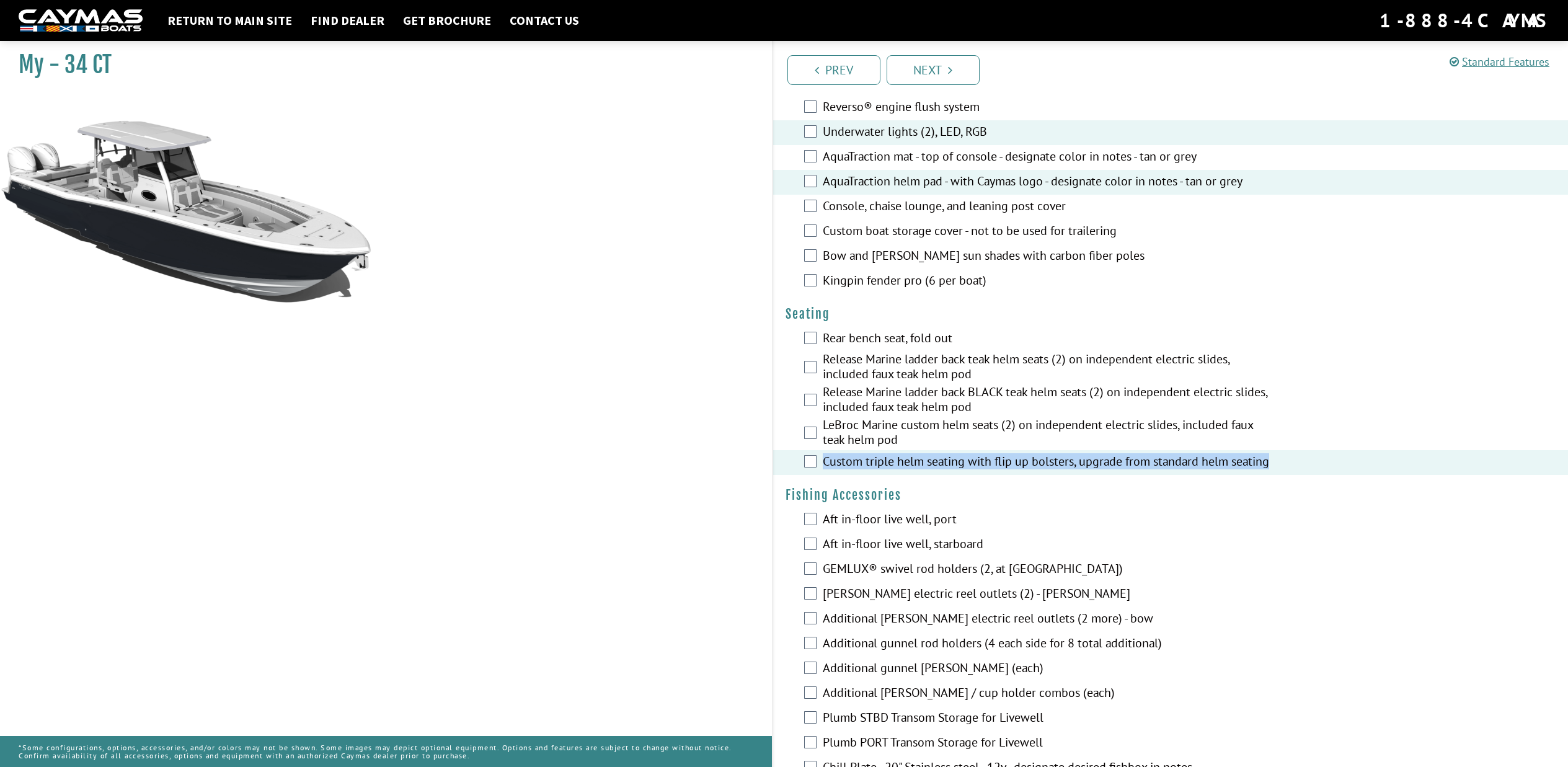
drag, startPoint x: 821, startPoint y: 454, endPoint x: 864, endPoint y: 475, distance: 47.9
click at [864, 475] on div "Custom triple helm seating with flip up bolsters, upgrade from standard helm se…" at bounding box center [1170, 463] width 795 height 25
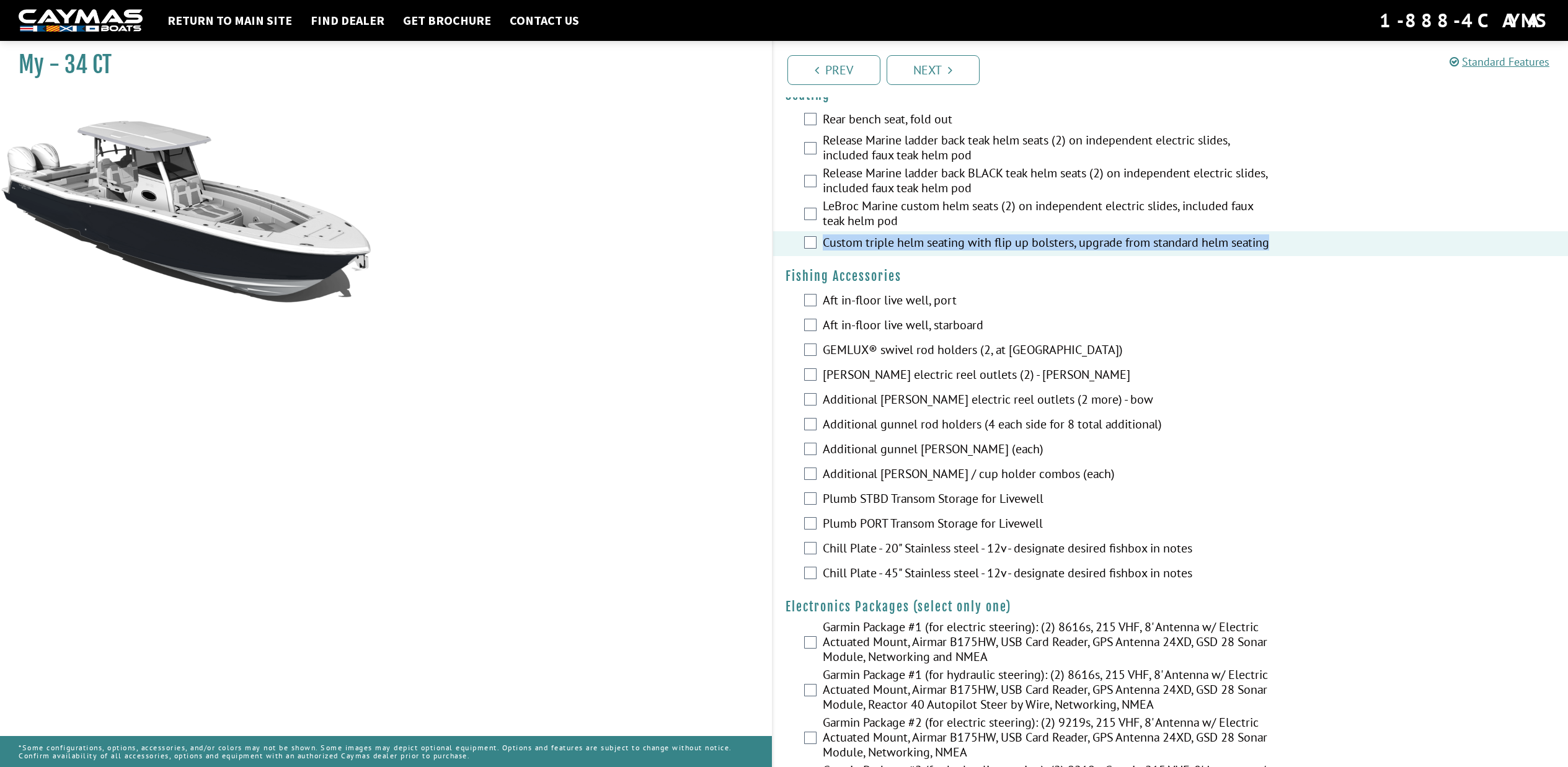
scroll to position [1026, 0]
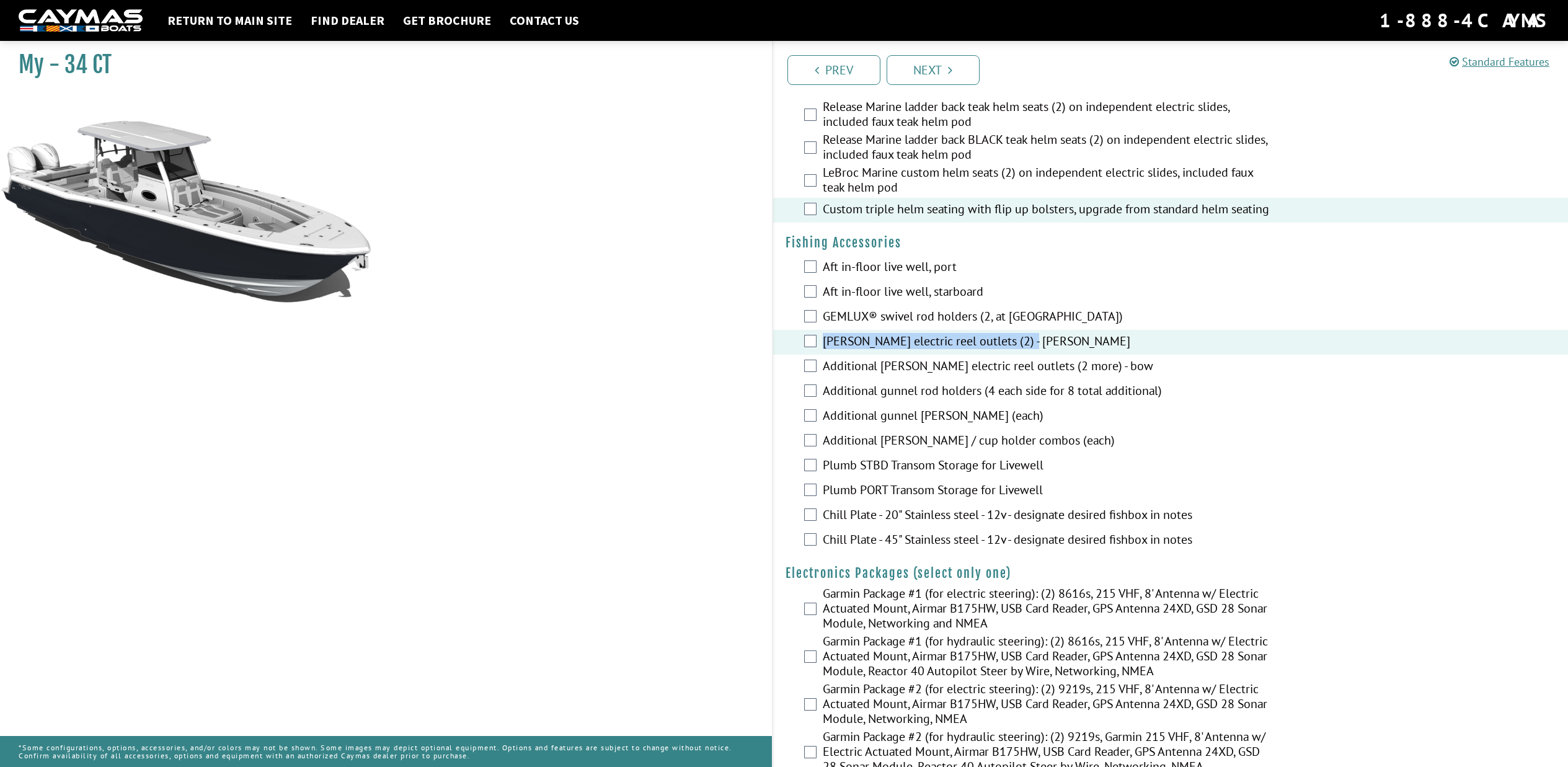
drag, startPoint x: 821, startPoint y: 353, endPoint x: 989, endPoint y: 359, distance: 168.1
click at [989, 355] on div "[PERSON_NAME] electric reel outlets (2) - [PERSON_NAME]" at bounding box center [1170, 342] width 795 height 25
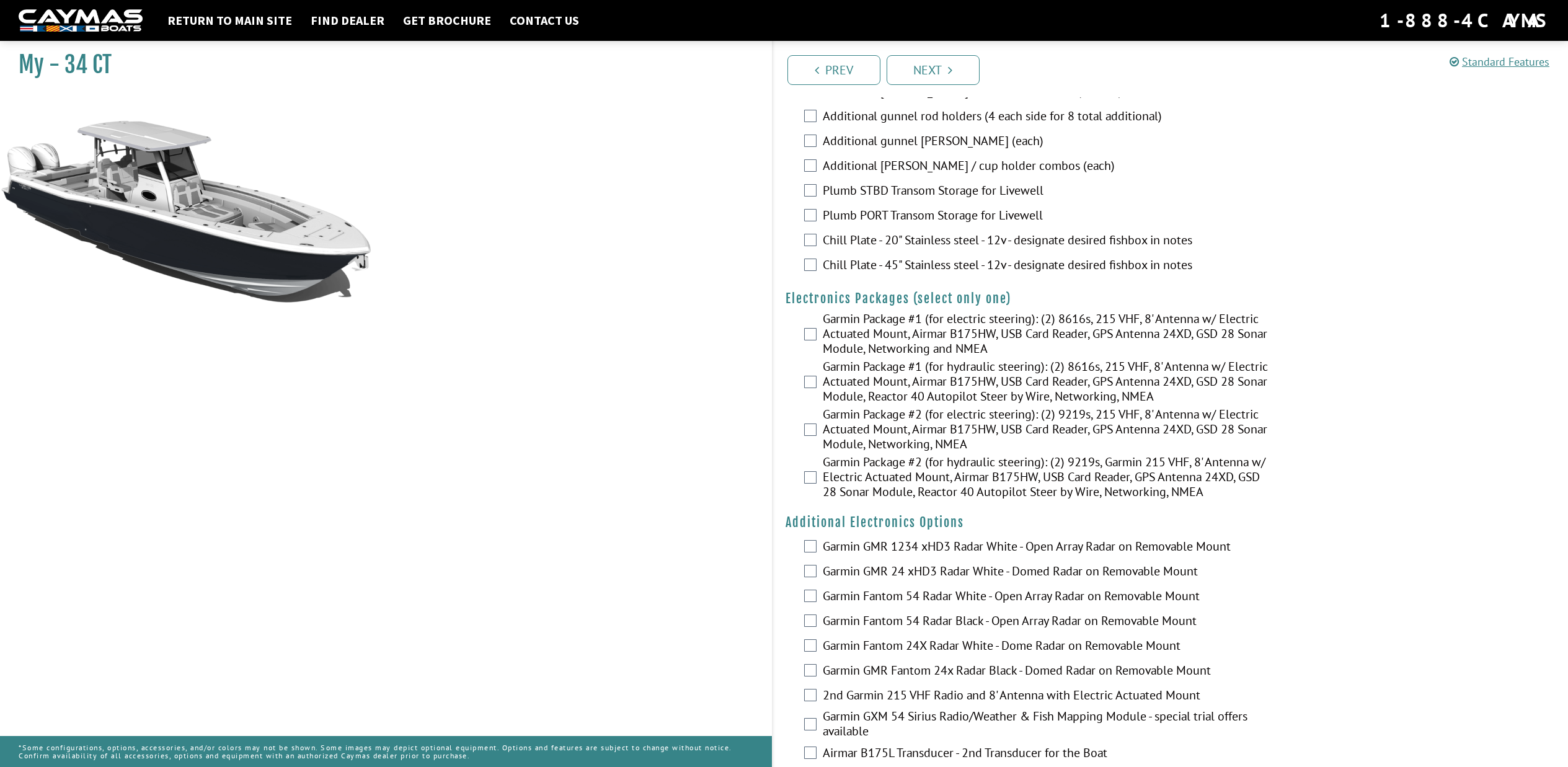
scroll to position [1311, 0]
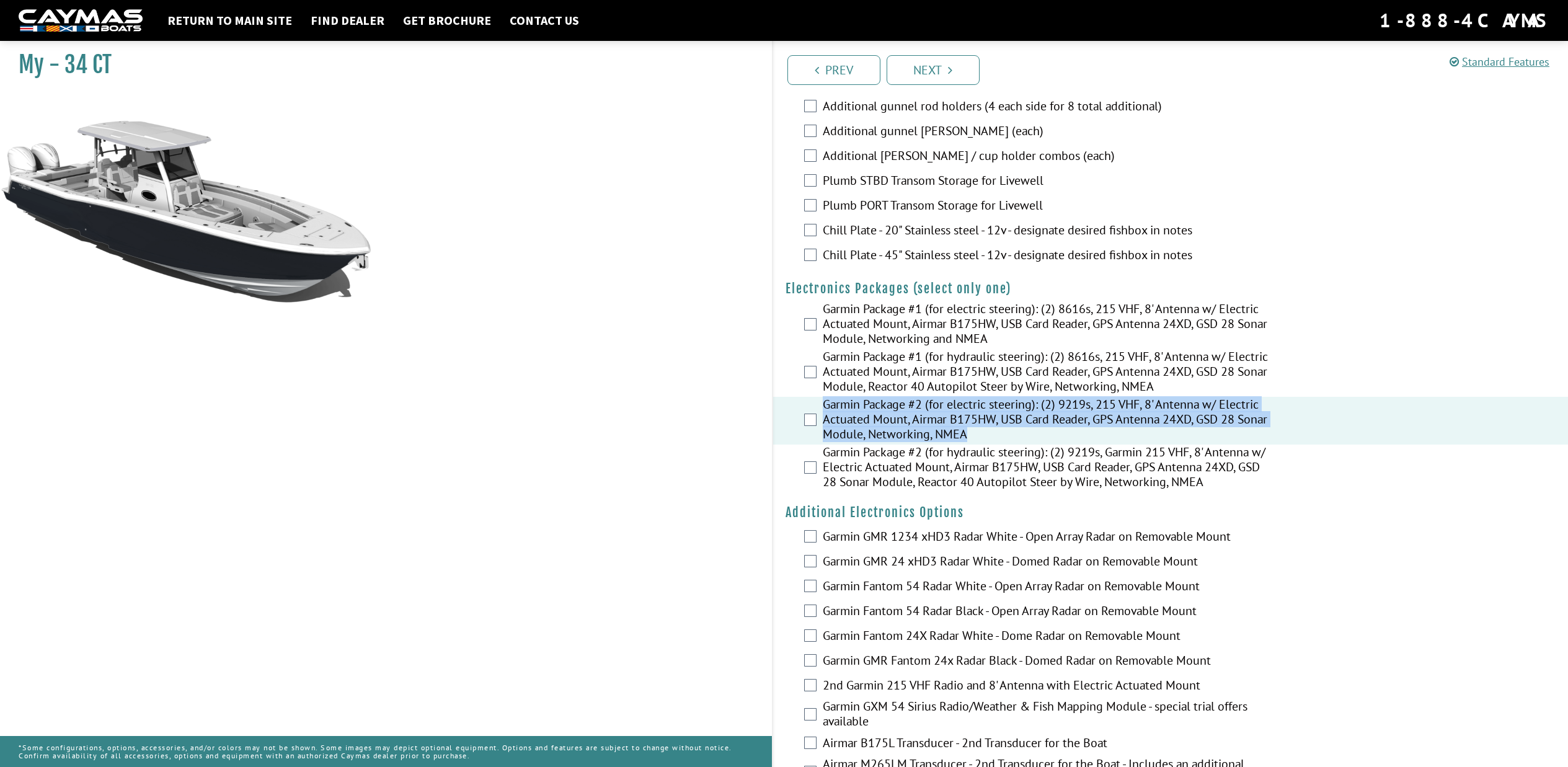
drag, startPoint x: 825, startPoint y: 408, endPoint x: 1018, endPoint y: 445, distance: 196.5
click at [1014, 445] on label "Garmin Package #2 (for electric steering): (2) 9219s, 215 VHF, 8' Antenna w/ El…" at bounding box center [1046, 421] width 448 height 48
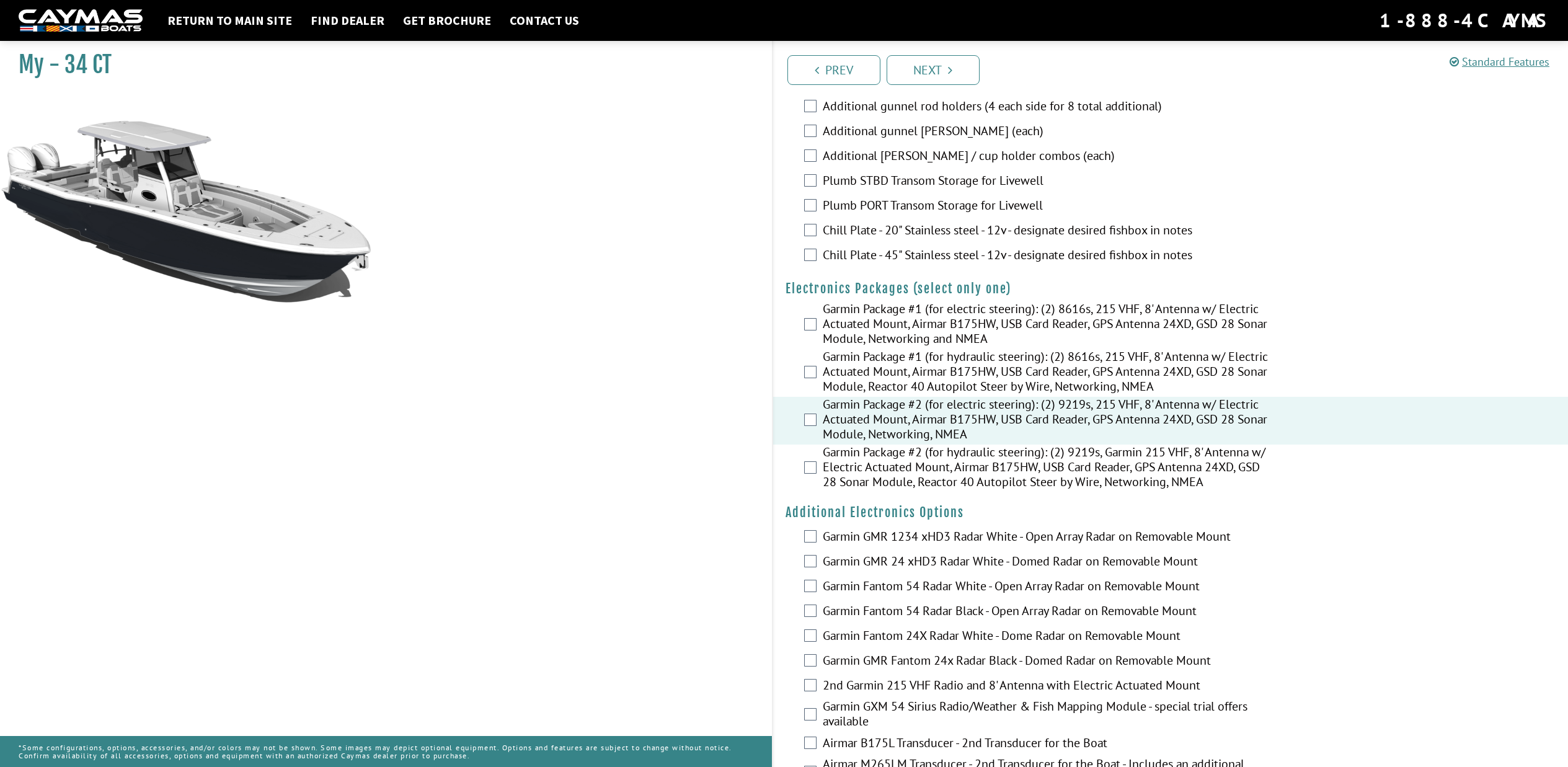
click at [1431, 535] on div "Garmin GMR 1234 xHD3 Radar White - Open Array Radar on Removable Mount" at bounding box center [1170, 537] width 795 height 25
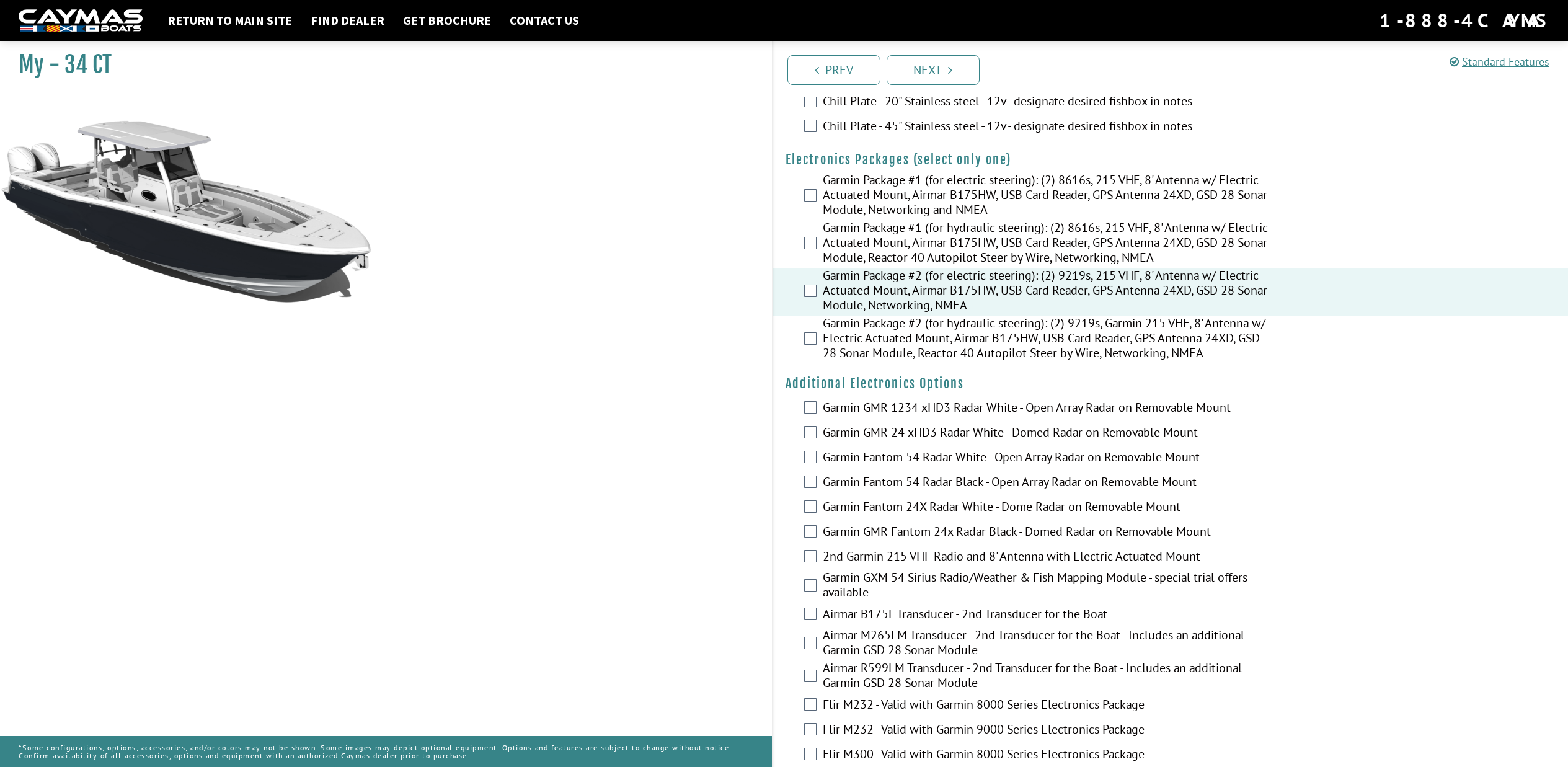
scroll to position [1447, 0]
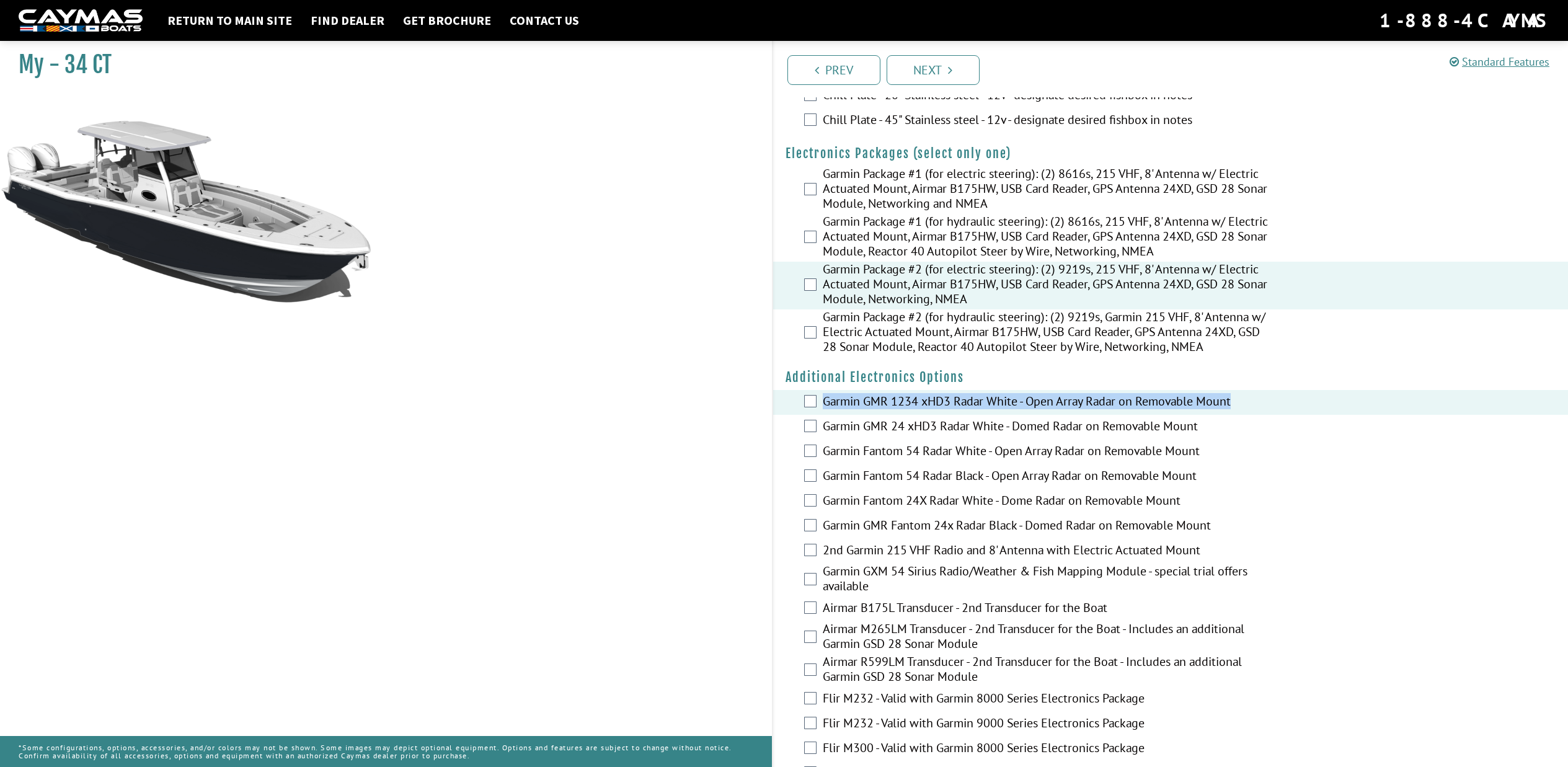
drag, startPoint x: 823, startPoint y: 414, endPoint x: 1155, endPoint y: 421, distance: 332.1
click at [1155, 415] on div "Garmin GMR 1234 xHD3 Radar White - Open Array Radar on Removable Mount" at bounding box center [1170, 402] width 795 height 25
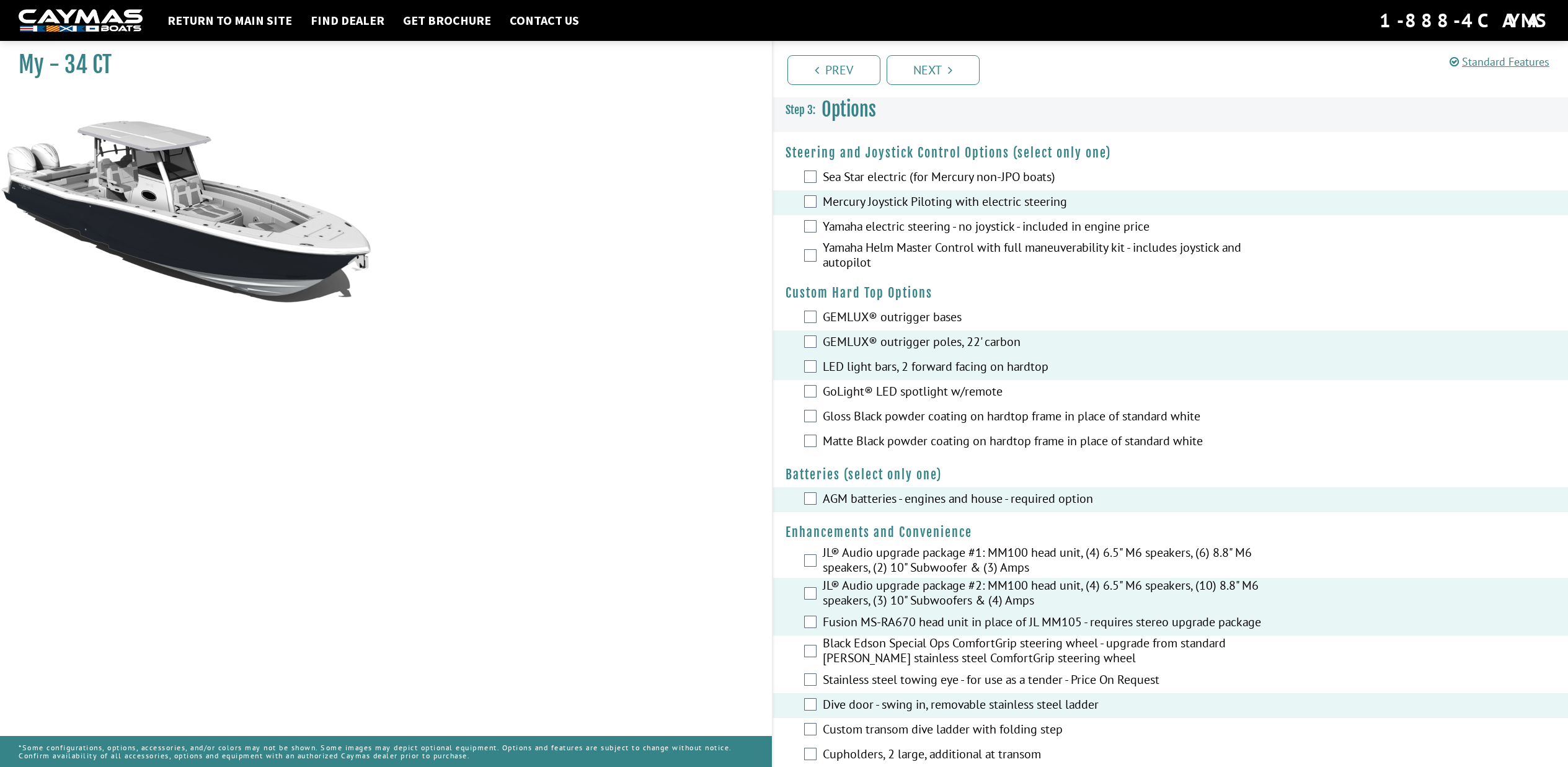
scroll to position [0, 0]
